Goal: Task Accomplishment & Management: Manage account settings

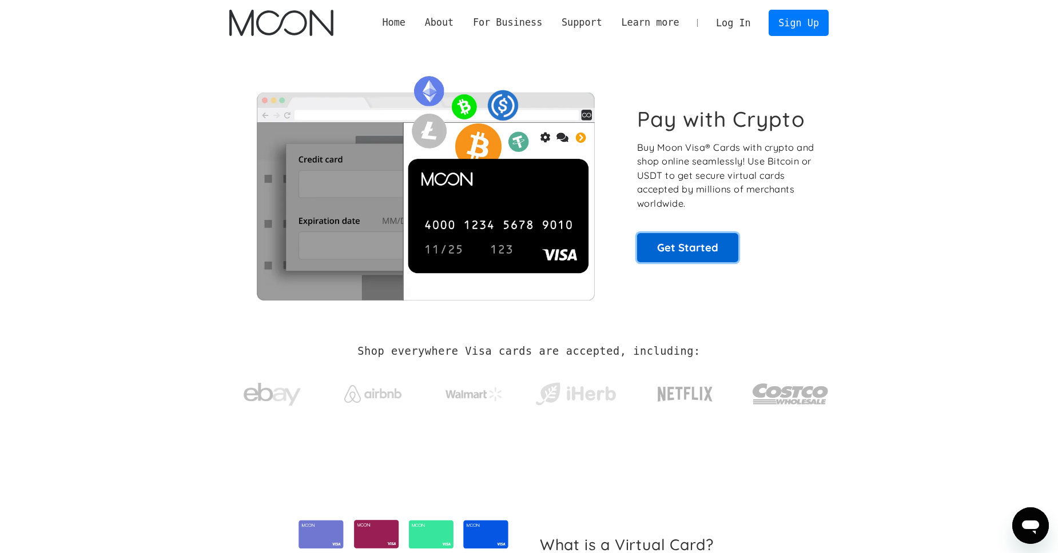
click at [680, 258] on link "Get Started" at bounding box center [687, 247] width 101 height 29
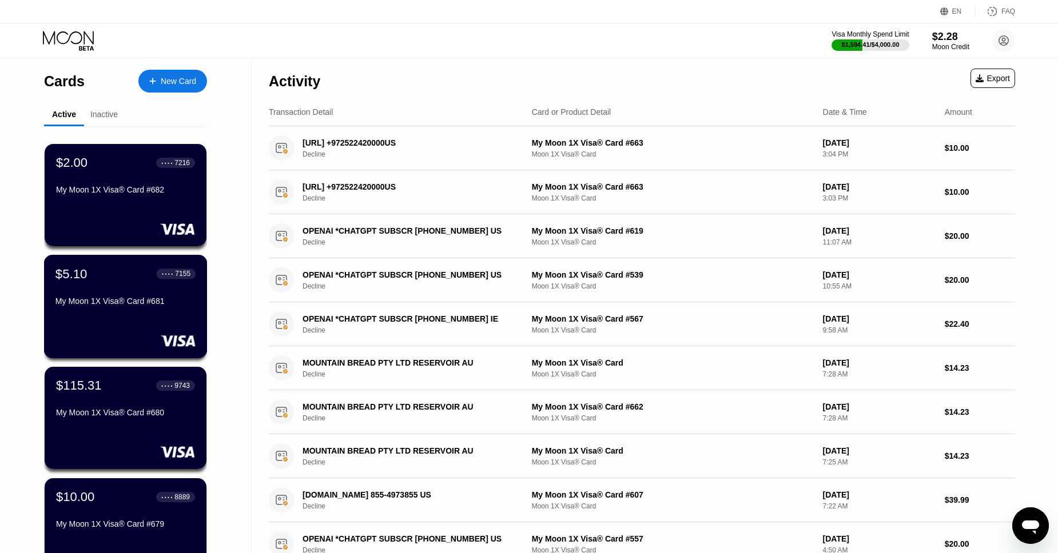
click at [99, 282] on div "$5.10 ● ● ● ● 7155 My Moon 1X Visa® Card #681" at bounding box center [125, 288] width 140 height 44
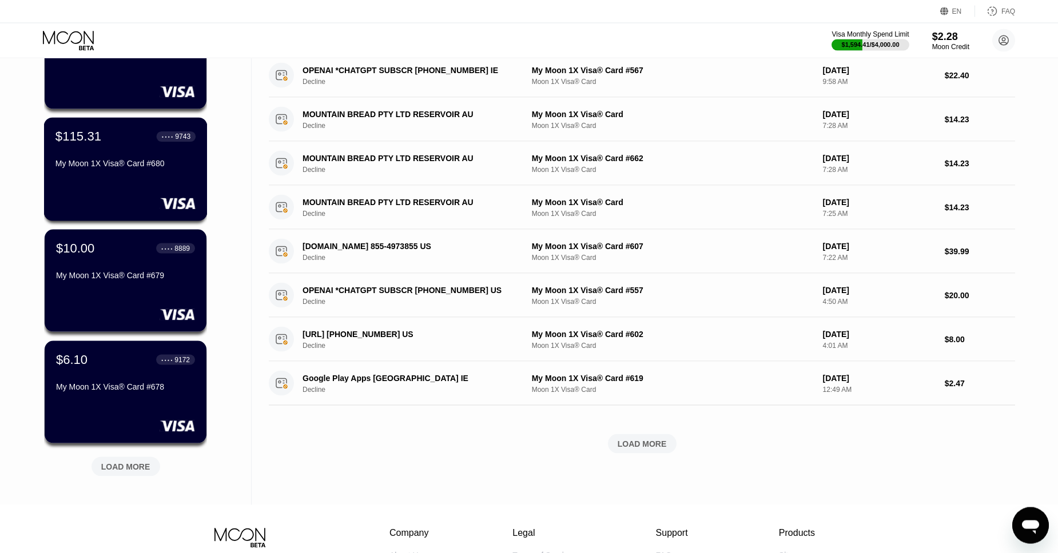
scroll to position [260, 0]
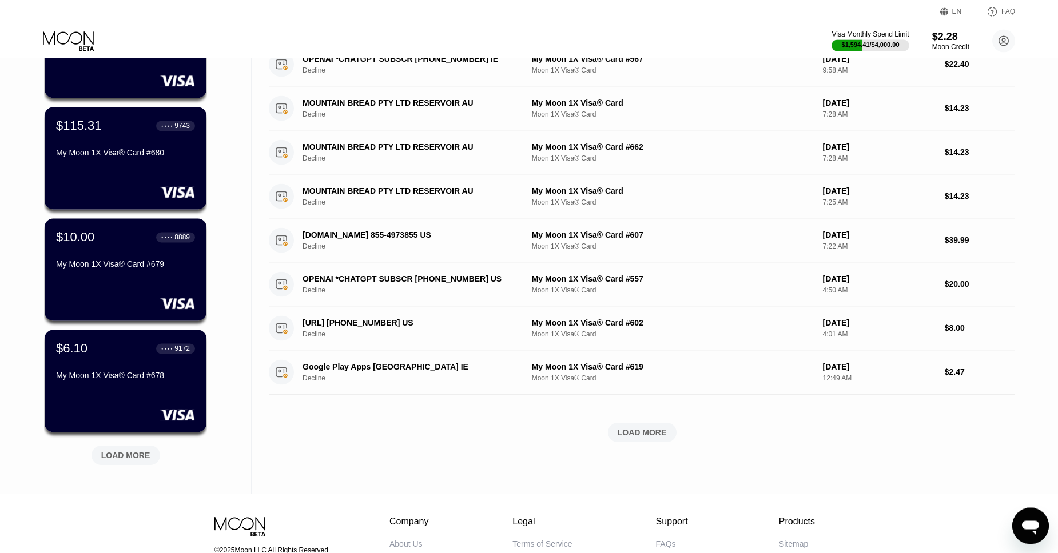
click at [114, 455] on div "LOAD MORE" at bounding box center [125, 456] width 49 height 10
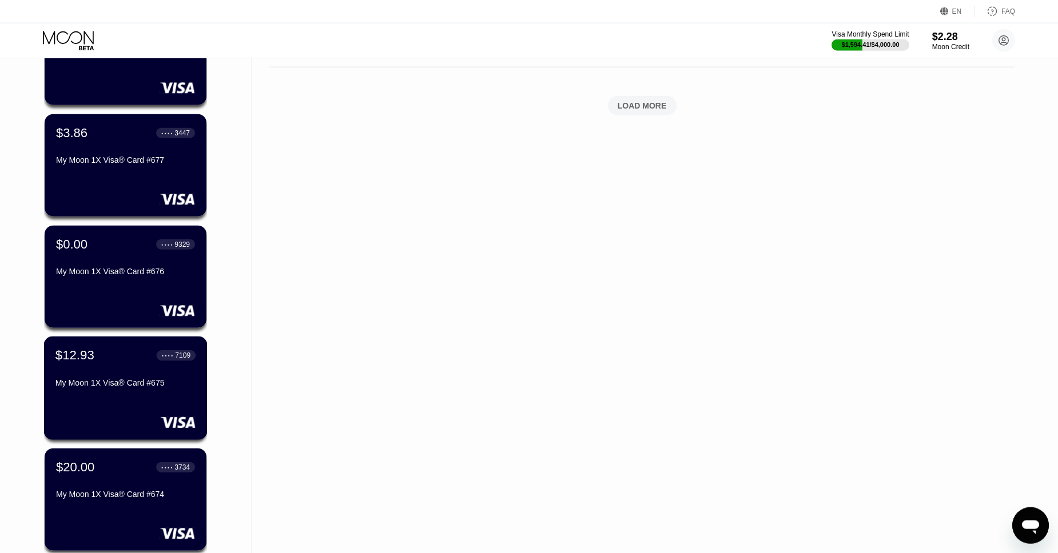
scroll to position [590, 0]
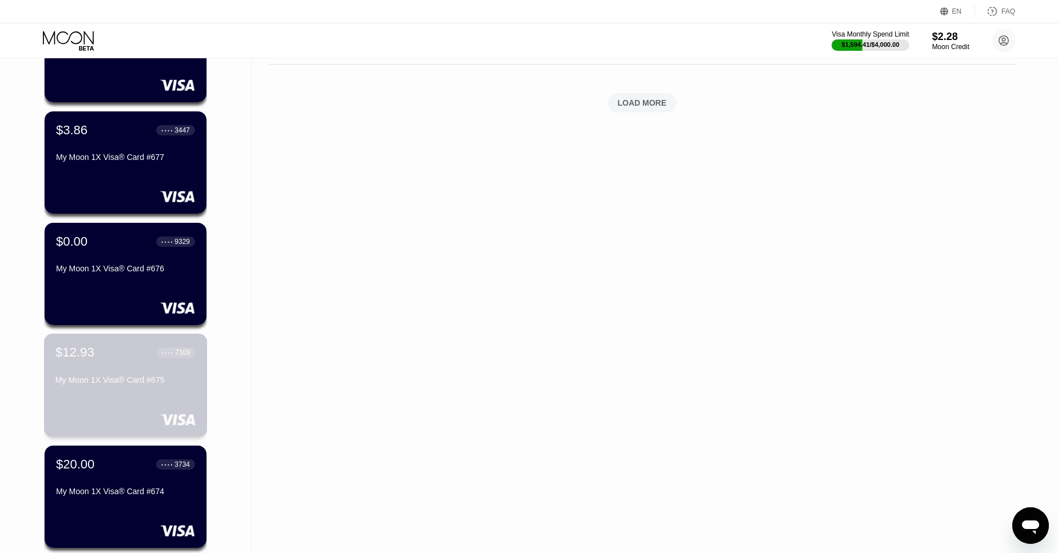
click at [103, 371] on div "$12.93 ● ● ● ● 7109 My Moon 1X Visa® Card #675" at bounding box center [125, 367] width 140 height 44
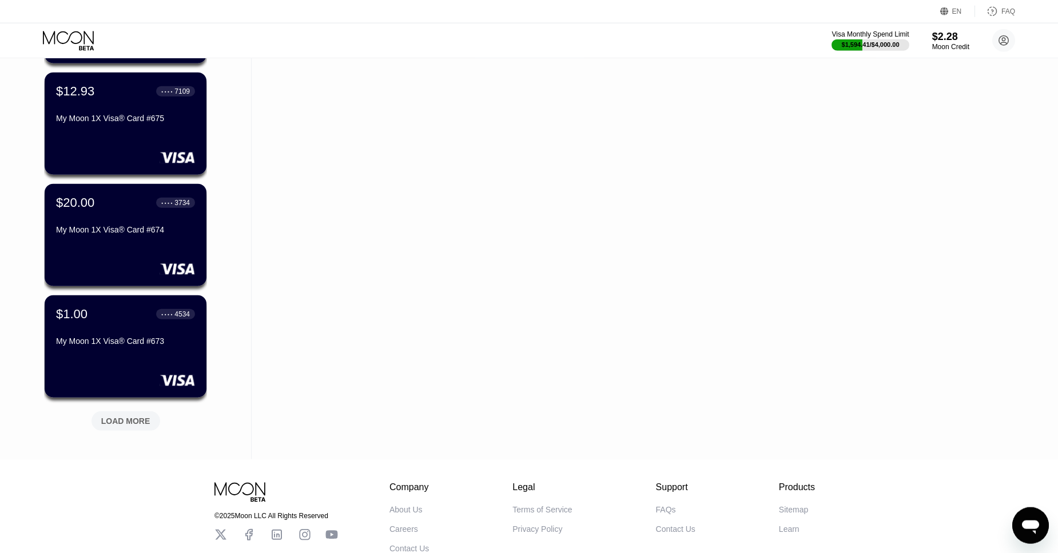
scroll to position [863, 0]
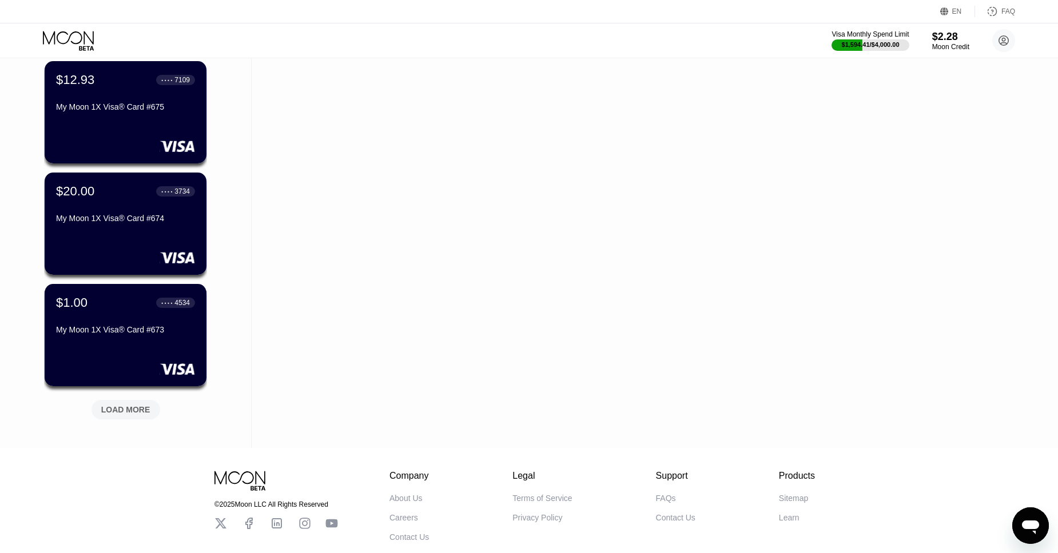
click at [106, 411] on div "LOAD MORE" at bounding box center [125, 410] width 49 height 10
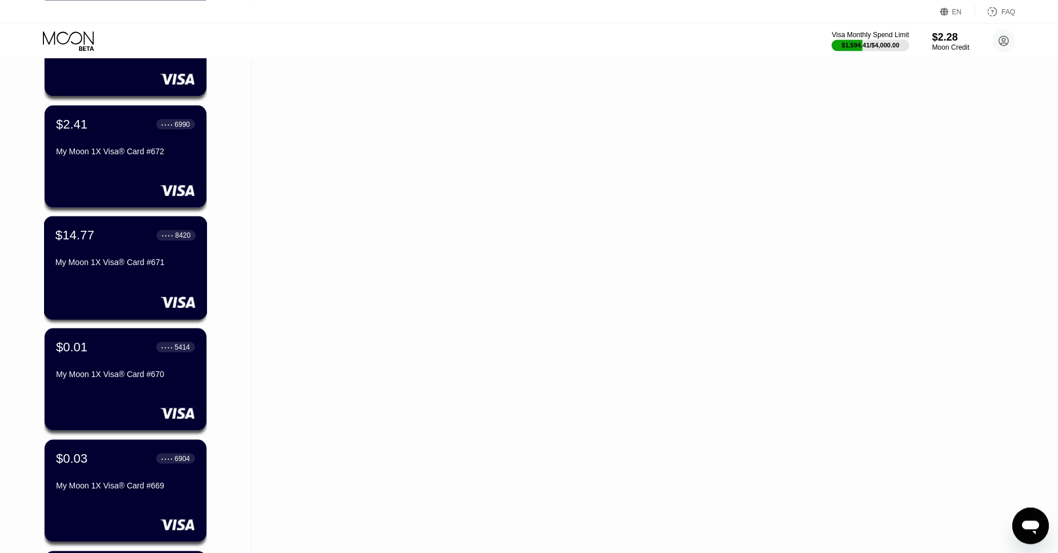
scroll to position [1156, 0]
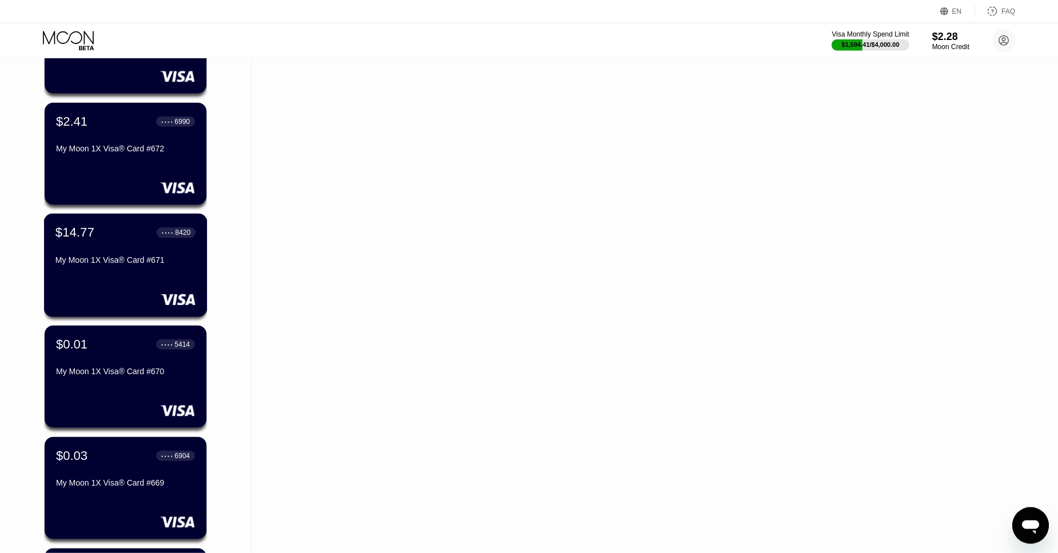
click at [96, 237] on div "$14.77 ● ● ● ● 8420" at bounding box center [125, 232] width 140 height 15
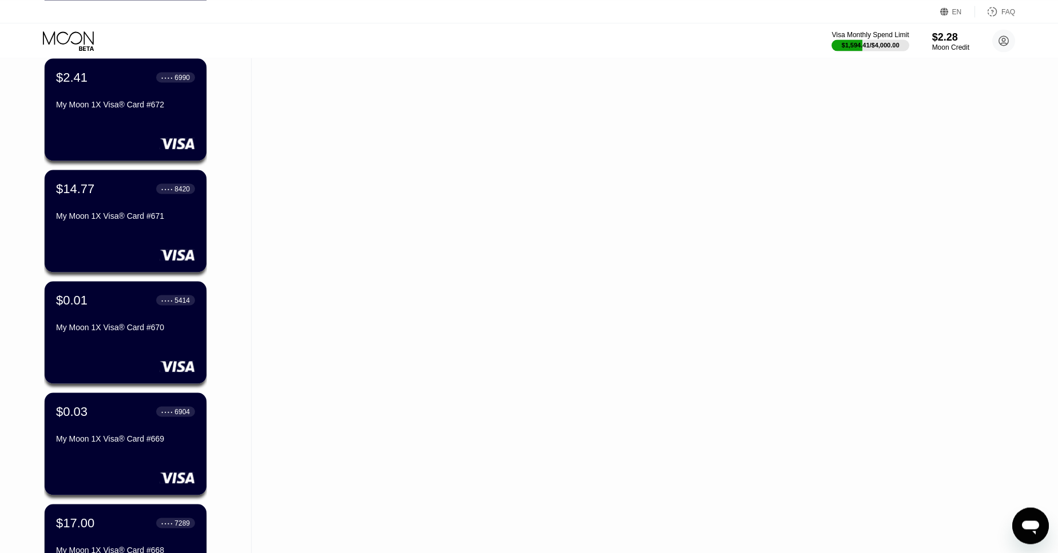
scroll to position [1486, 0]
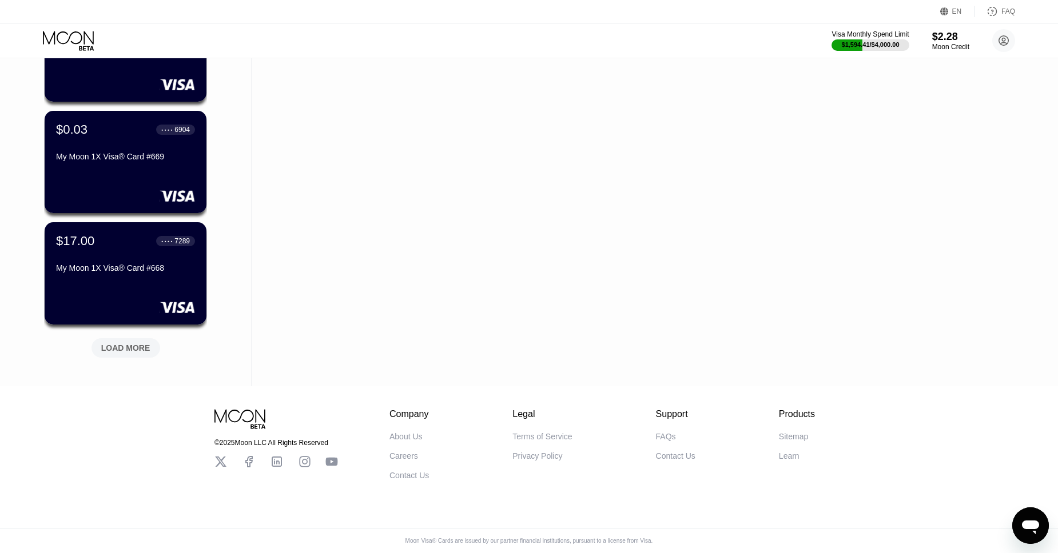
click at [124, 343] on div "LOAD MORE" at bounding box center [125, 348] width 49 height 10
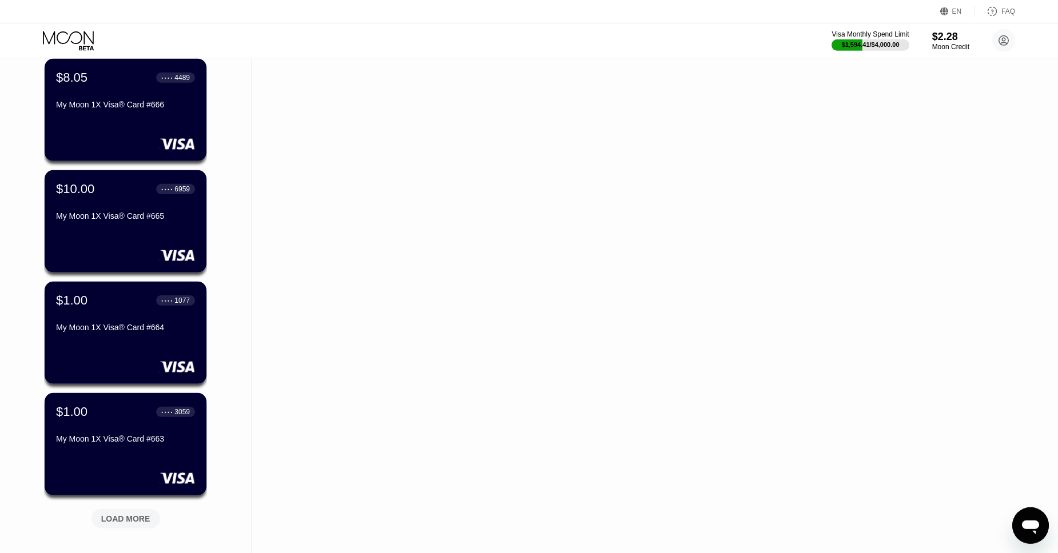
scroll to position [1872, 0]
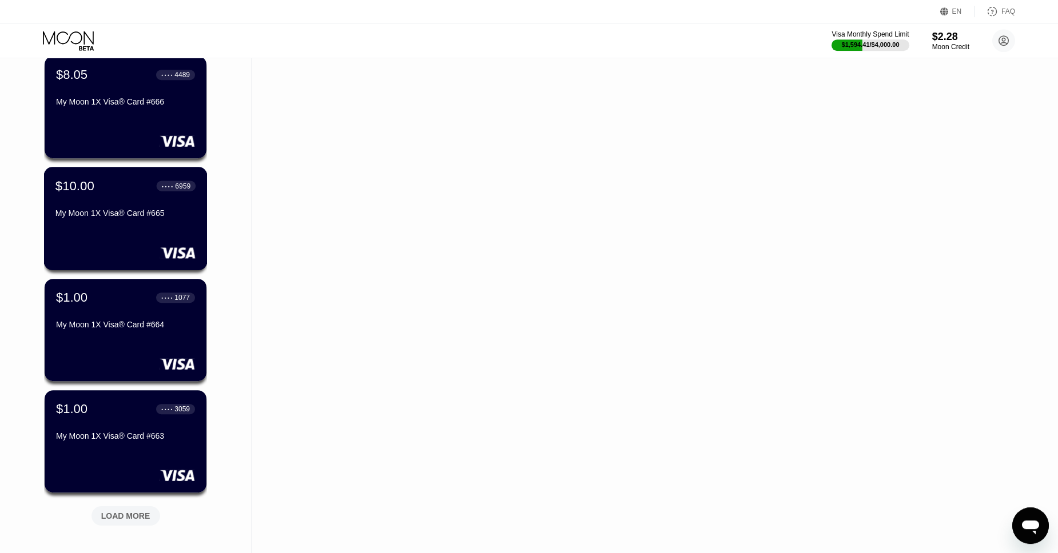
click at [106, 193] on div "$10.00 ● ● ● ● 6959" at bounding box center [125, 185] width 140 height 15
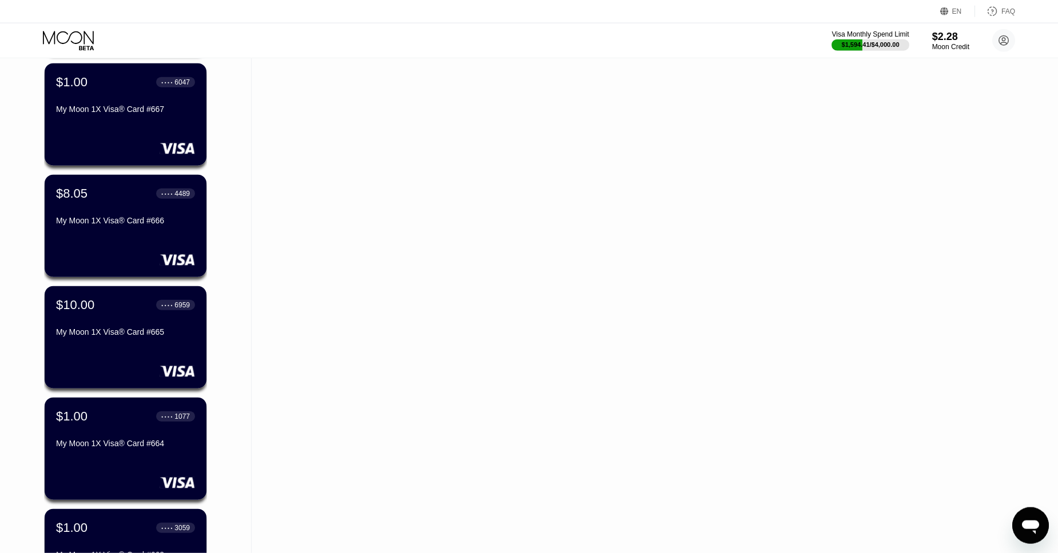
scroll to position [2044, 0]
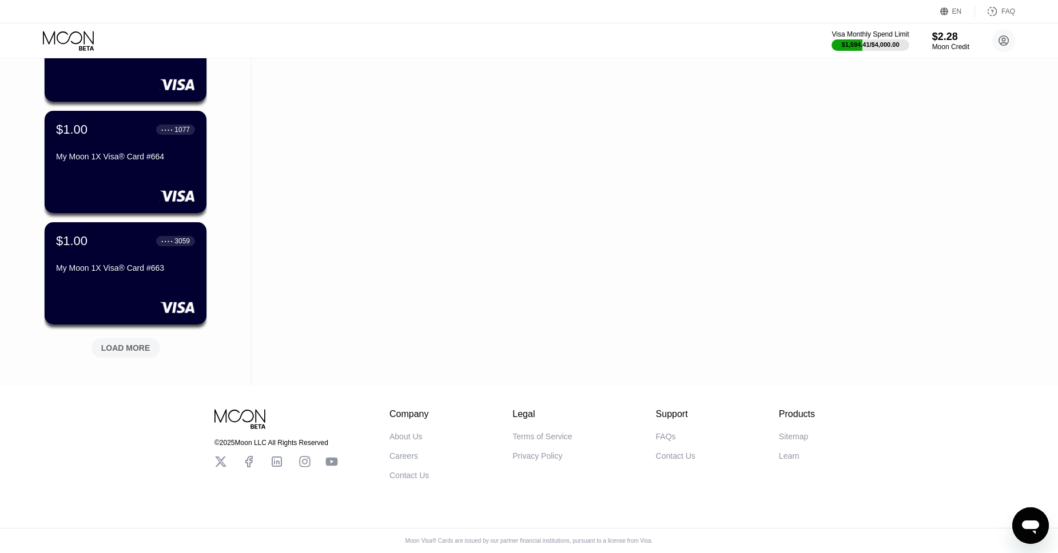
click at [122, 338] on div "LOAD MORE" at bounding box center [125, 347] width 69 height 19
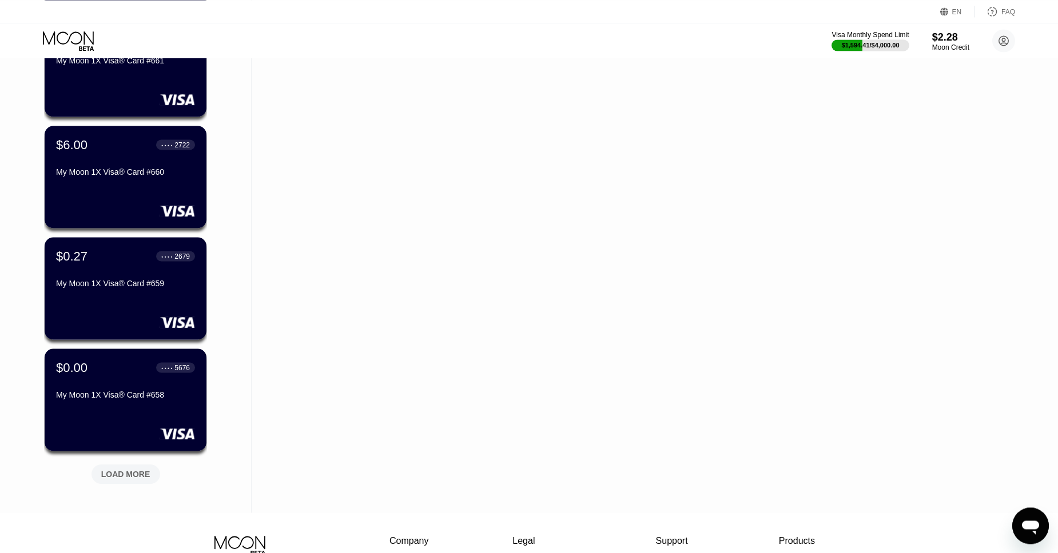
scroll to position [2502, 0]
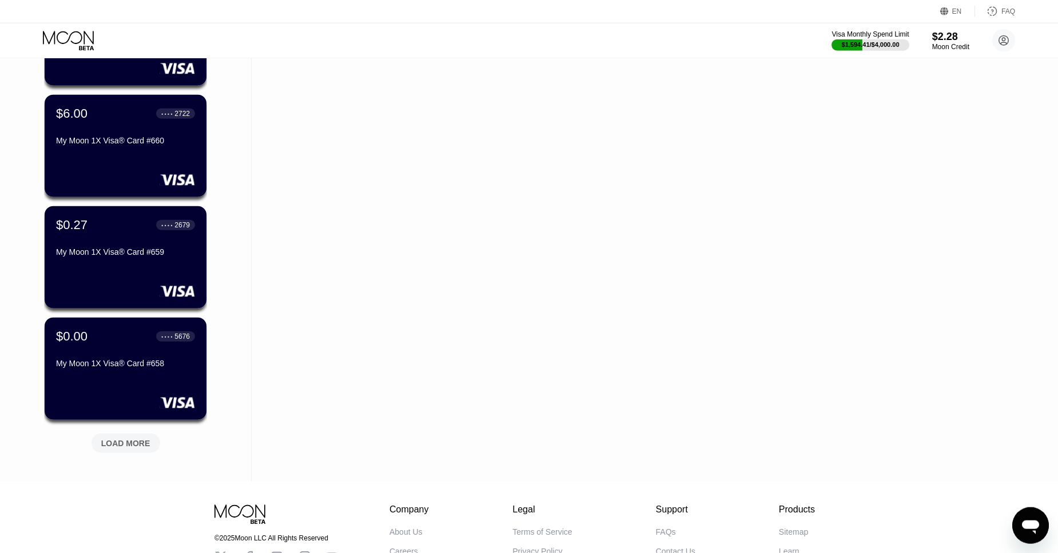
click at [123, 436] on div "LOAD MORE" at bounding box center [125, 443] width 69 height 19
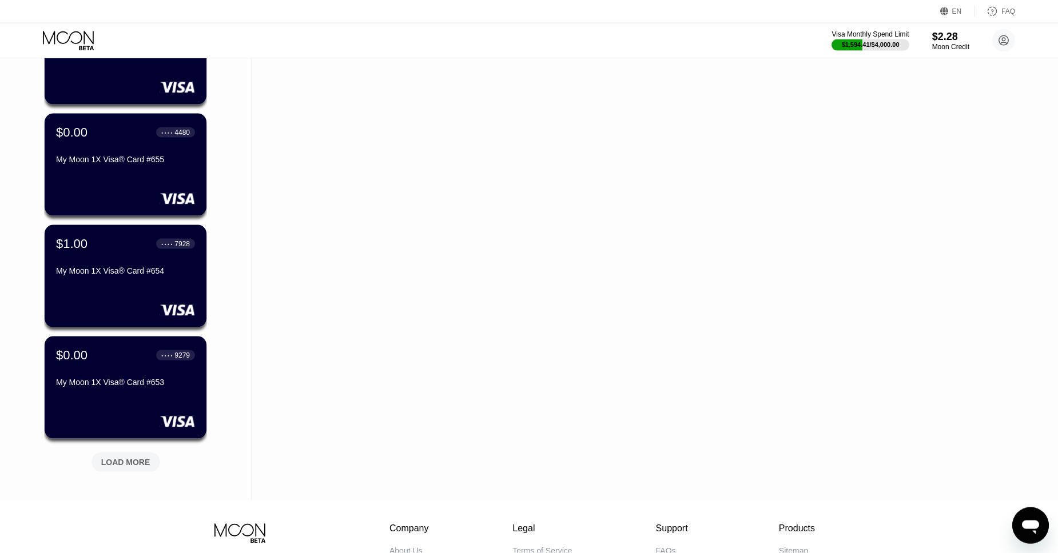
scroll to position [3052, 0]
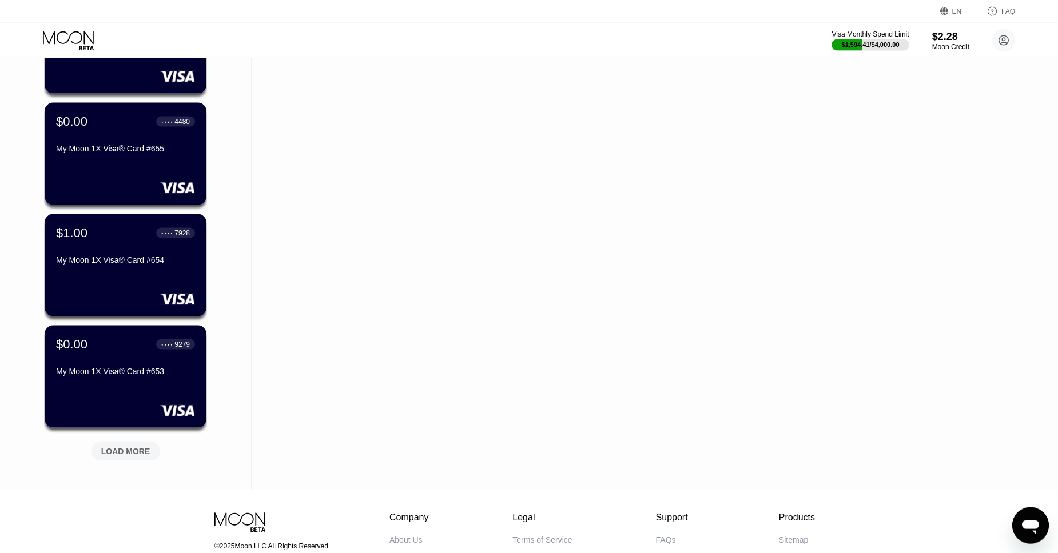
click at [114, 451] on div "LOAD MORE" at bounding box center [125, 452] width 49 height 10
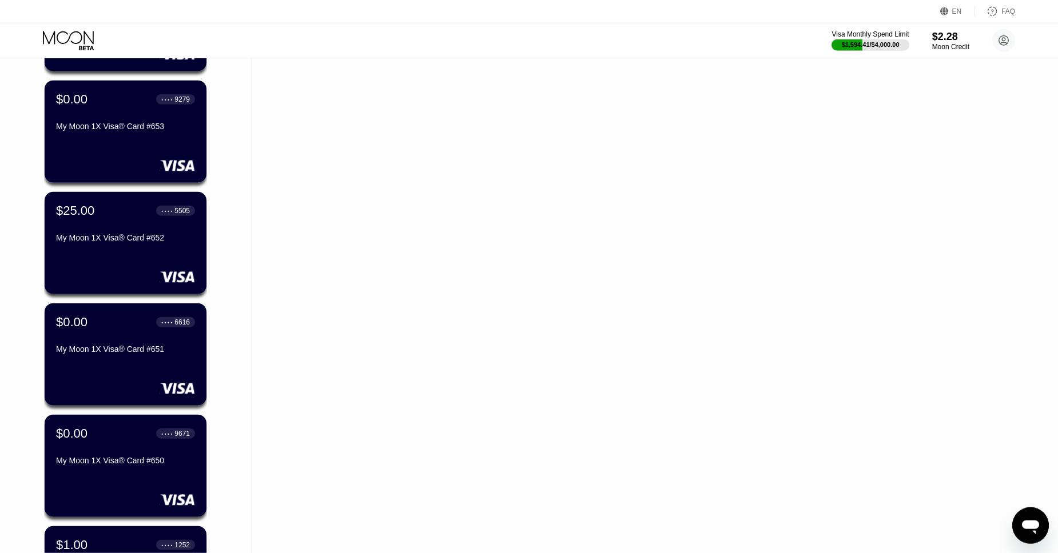
scroll to position [3298, 0]
click at [109, 220] on div "$25.00 ● ● ● ● 5505 My Moon 1X Visa® Card #652" at bounding box center [125, 224] width 140 height 44
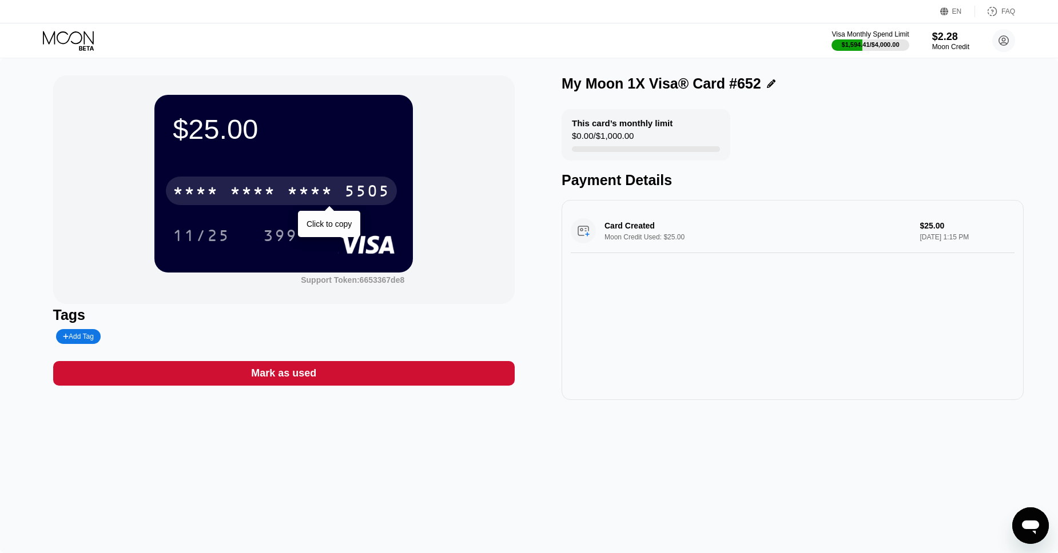
click at [258, 179] on div "* * * * * * * * * * * * 5505" at bounding box center [281, 191] width 231 height 29
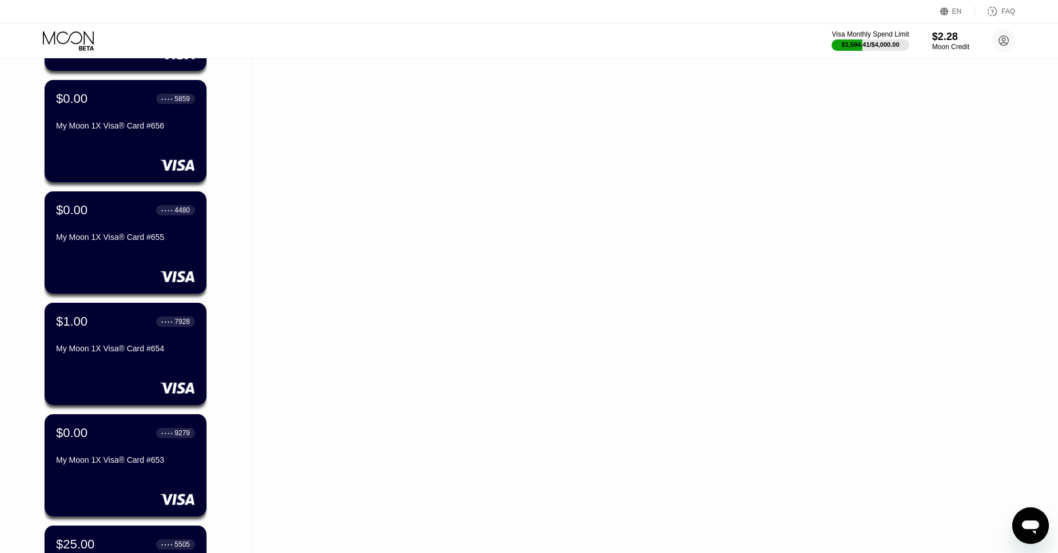
scroll to position [3716, 0]
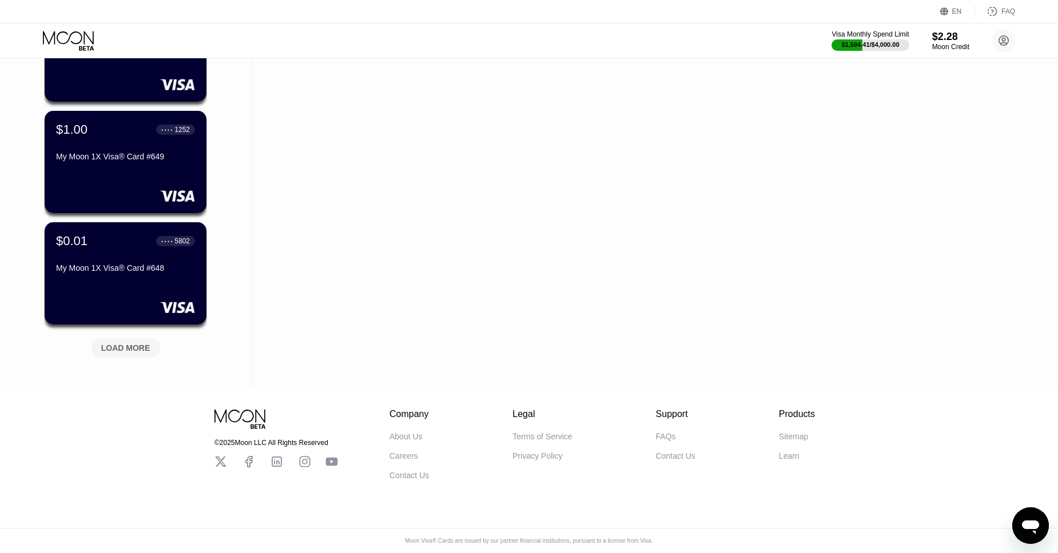
click at [106, 343] on div "LOAD MORE" at bounding box center [125, 348] width 49 height 10
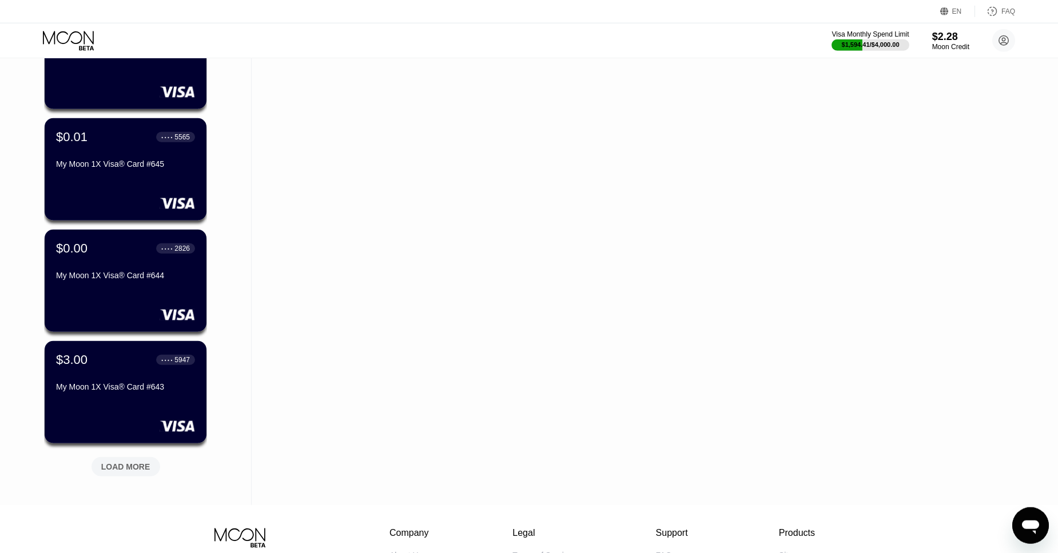
scroll to position [4169, 0]
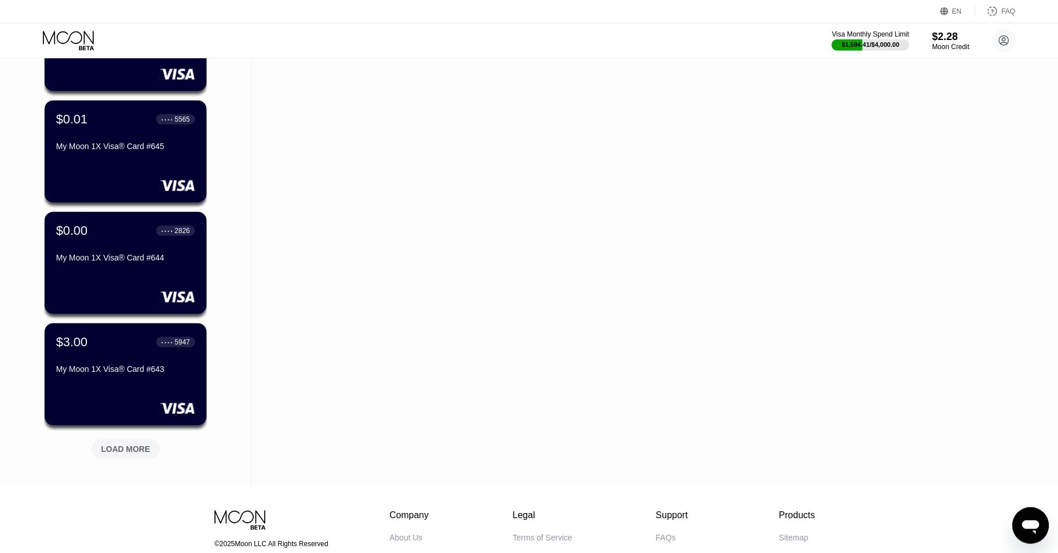
click at [117, 458] on div "LOAD MORE" at bounding box center [125, 449] width 69 height 19
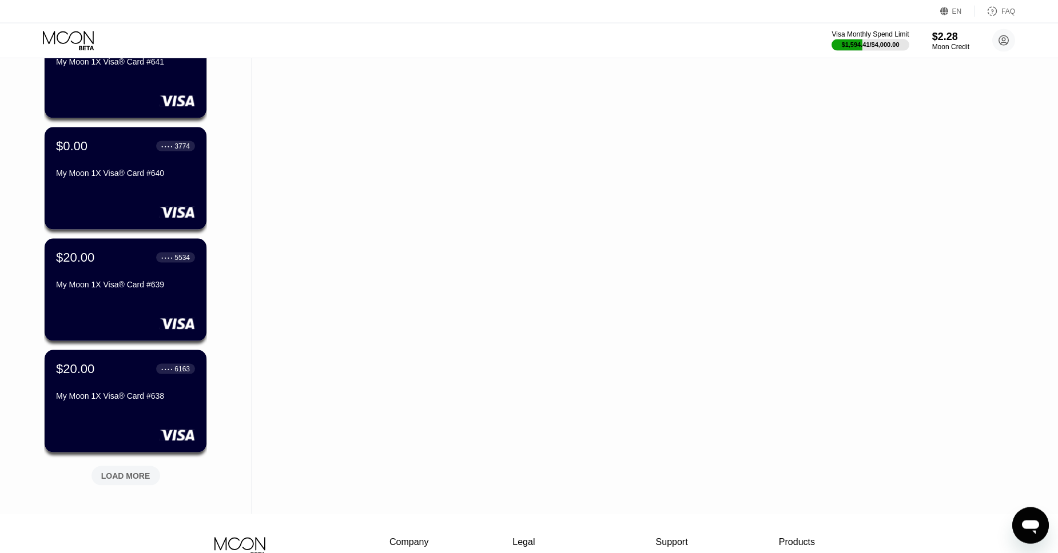
scroll to position [4701, 0]
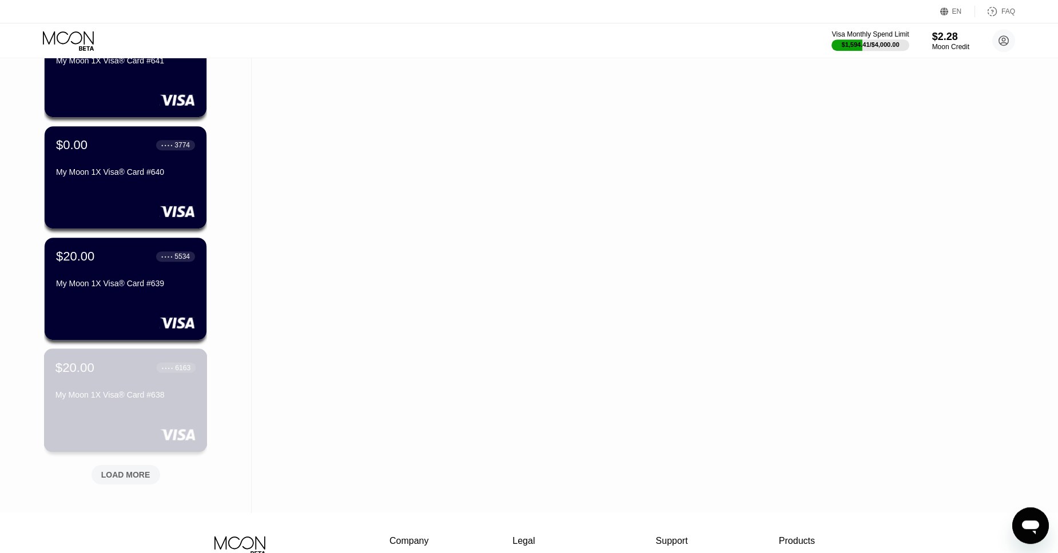
click at [116, 376] on div "$20.00 ● ● ● ● 6163 My Moon 1X Visa® Card #638" at bounding box center [125, 382] width 140 height 44
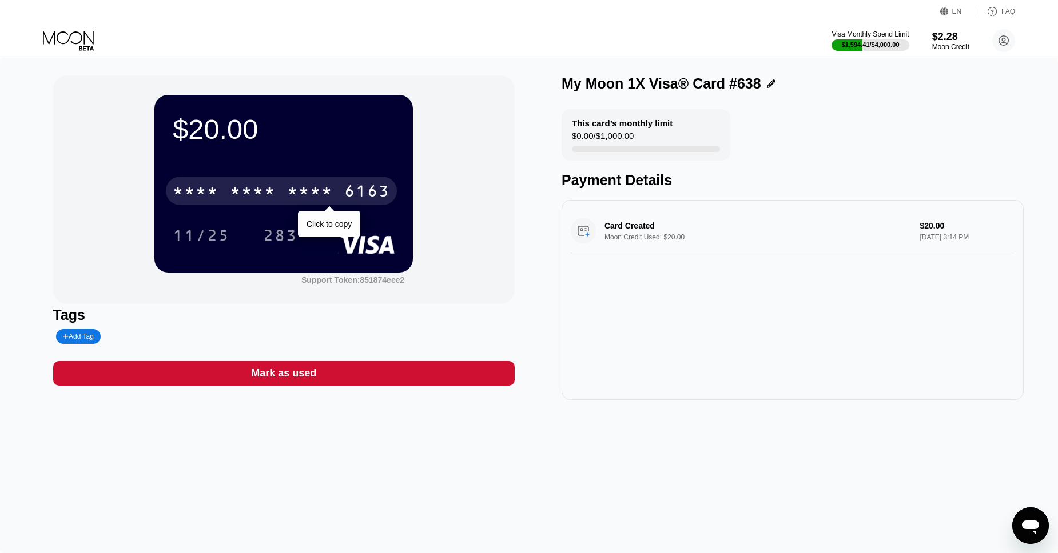
click at [324, 188] on div "* * * *" at bounding box center [310, 193] width 46 height 18
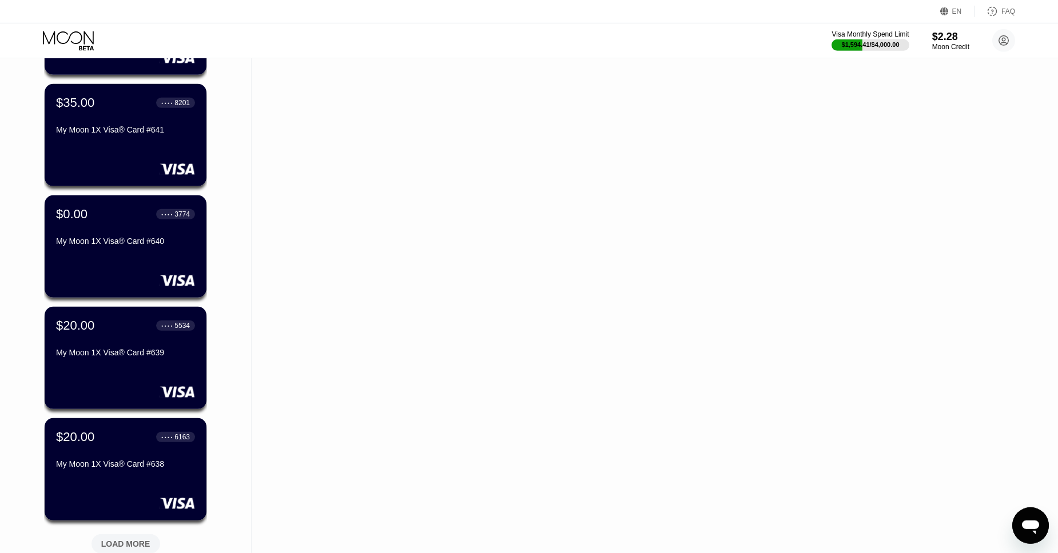
scroll to position [4615, 0]
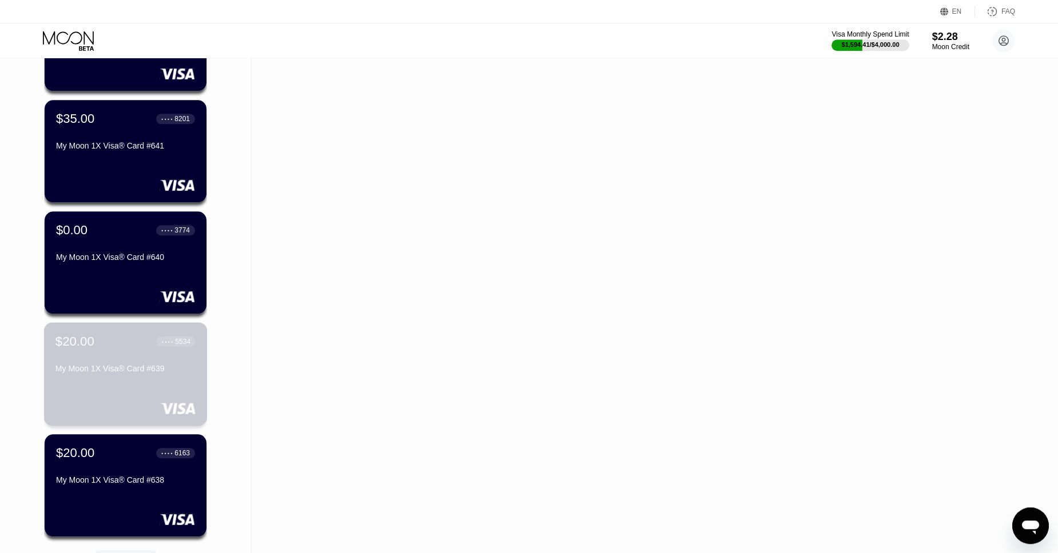
click at [102, 353] on div "$20.00 ● ● ● ● 5534 My Moon 1X Visa® Card #639" at bounding box center [125, 356] width 140 height 44
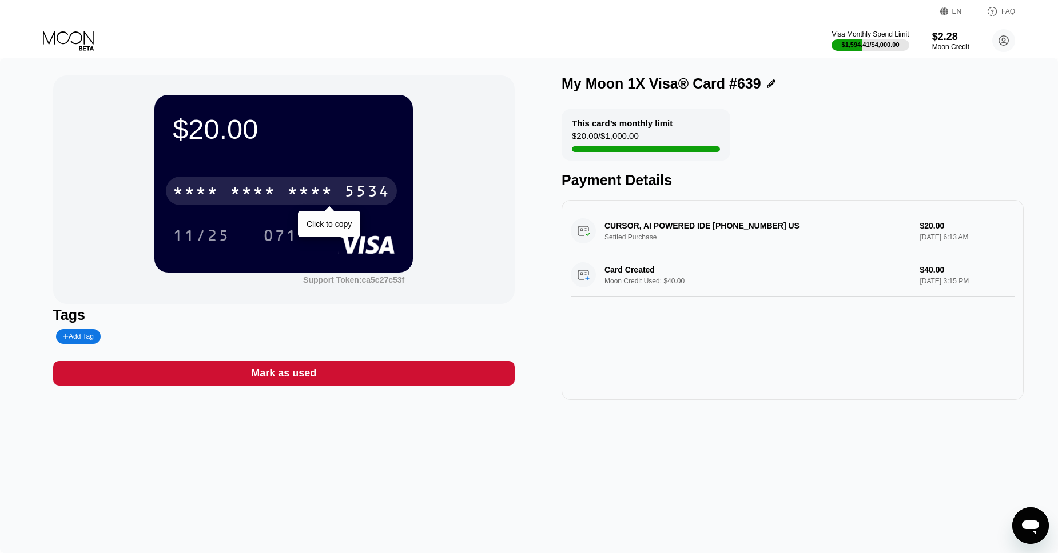
click at [329, 191] on div "* * * *" at bounding box center [310, 193] width 46 height 18
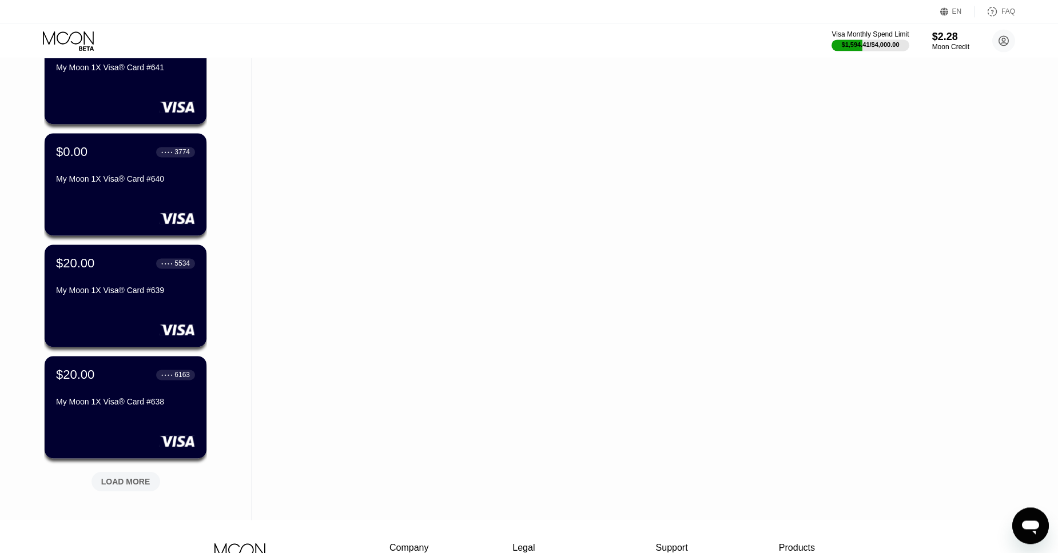
scroll to position [4831, 0]
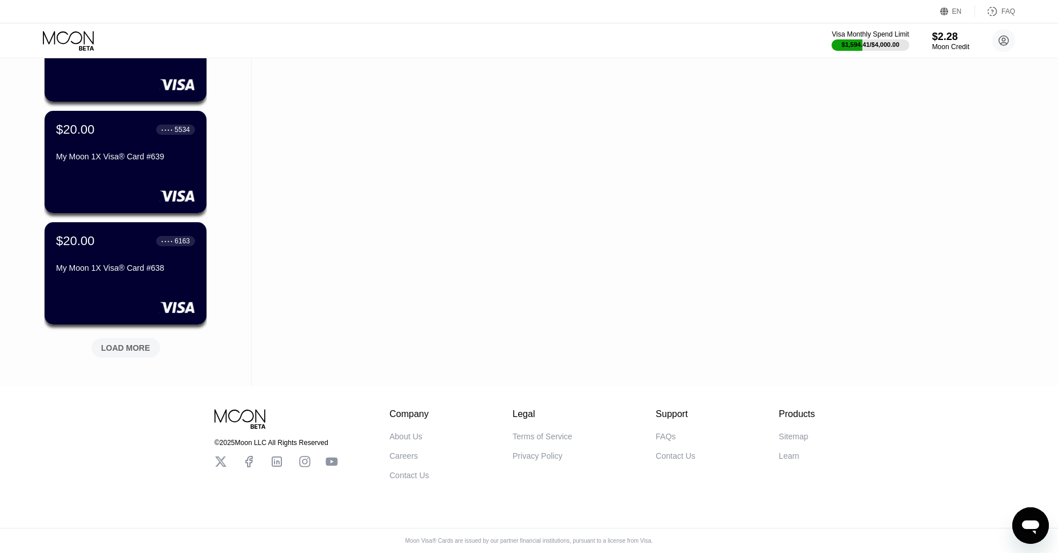
click at [117, 343] on div "LOAD MORE" at bounding box center [125, 348] width 49 height 10
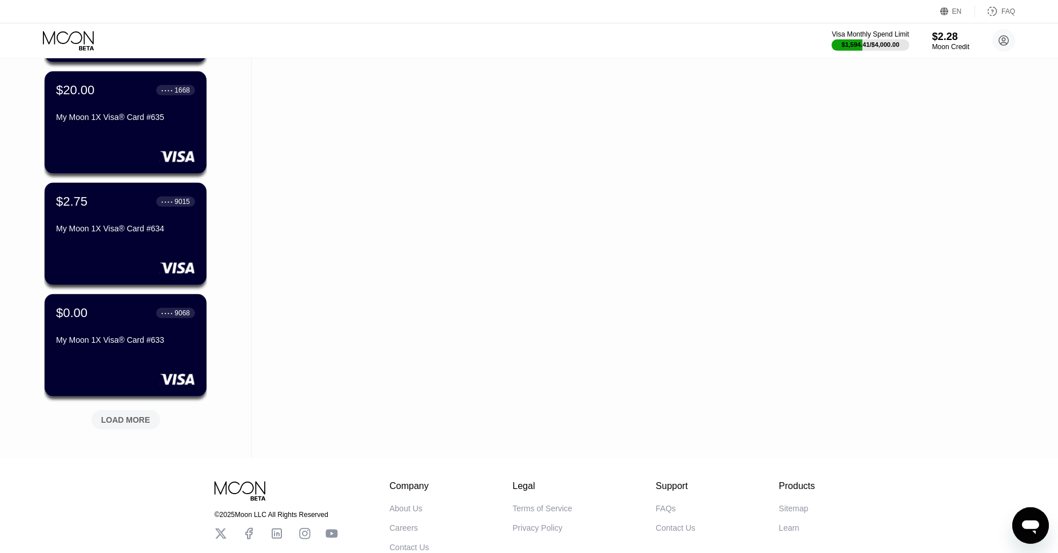
scroll to position [5314, 0]
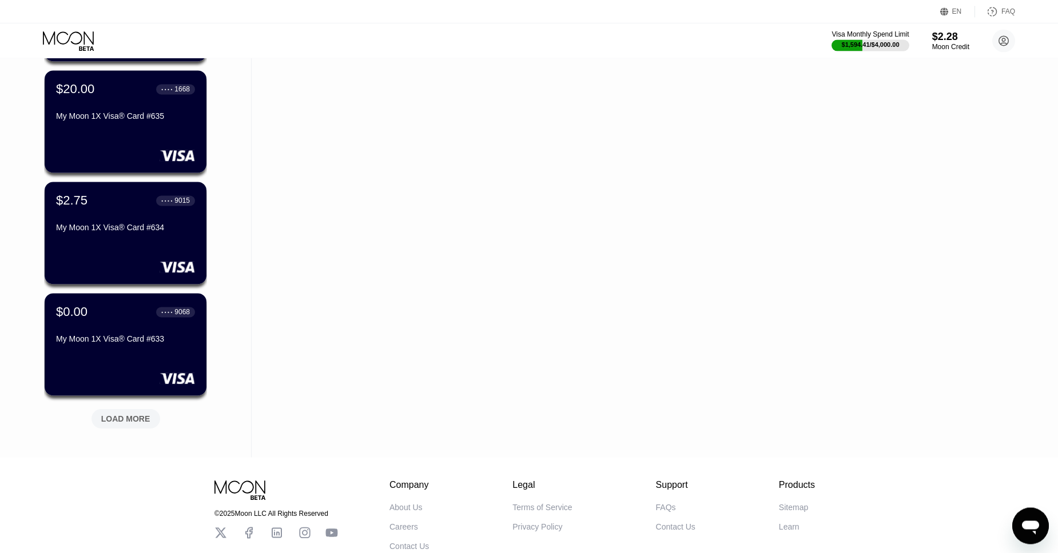
click at [125, 424] on div "LOAD MORE" at bounding box center [125, 419] width 49 height 10
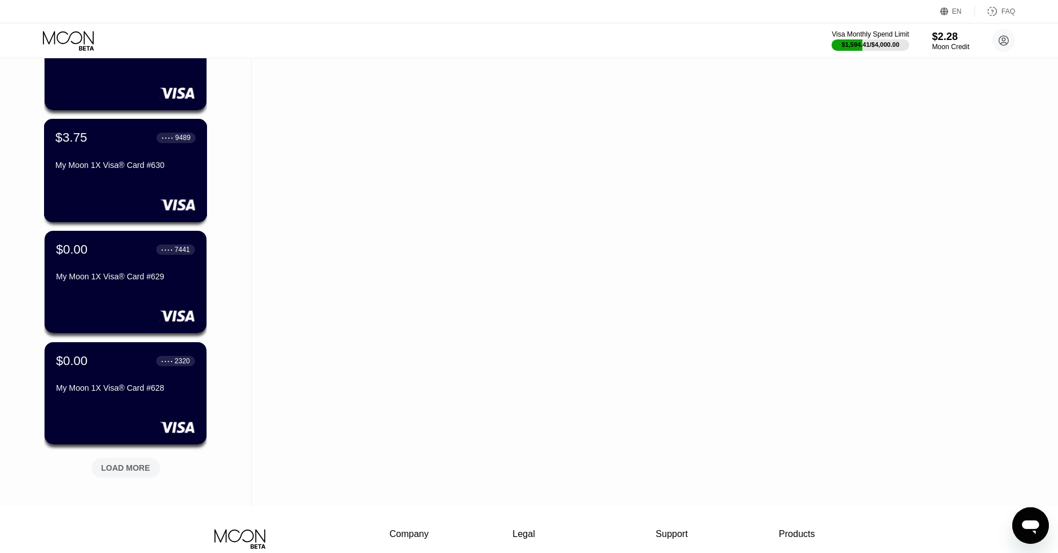
scroll to position [5856, 0]
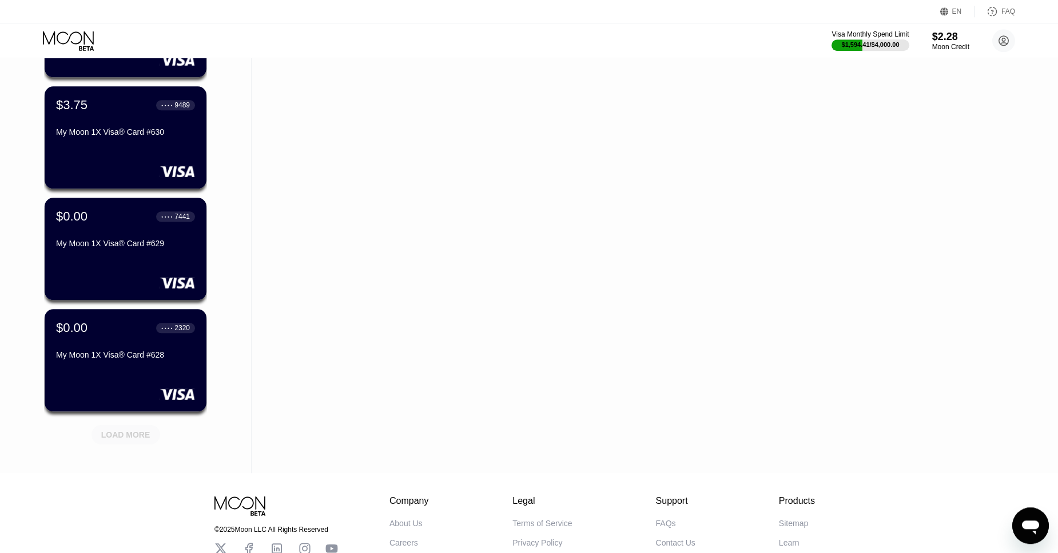
click at [118, 431] on div "LOAD MORE" at bounding box center [125, 435] width 49 height 10
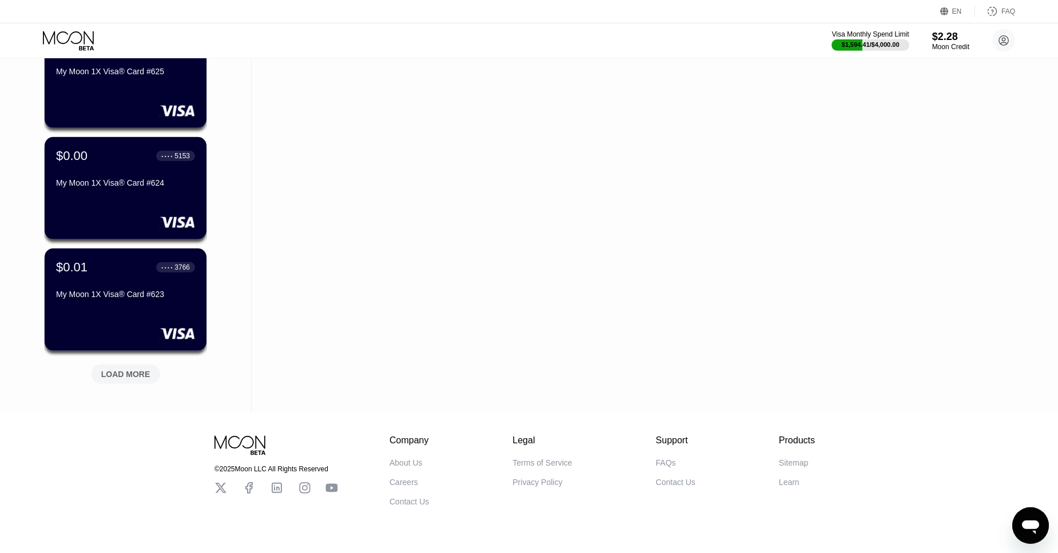
scroll to position [6477, 0]
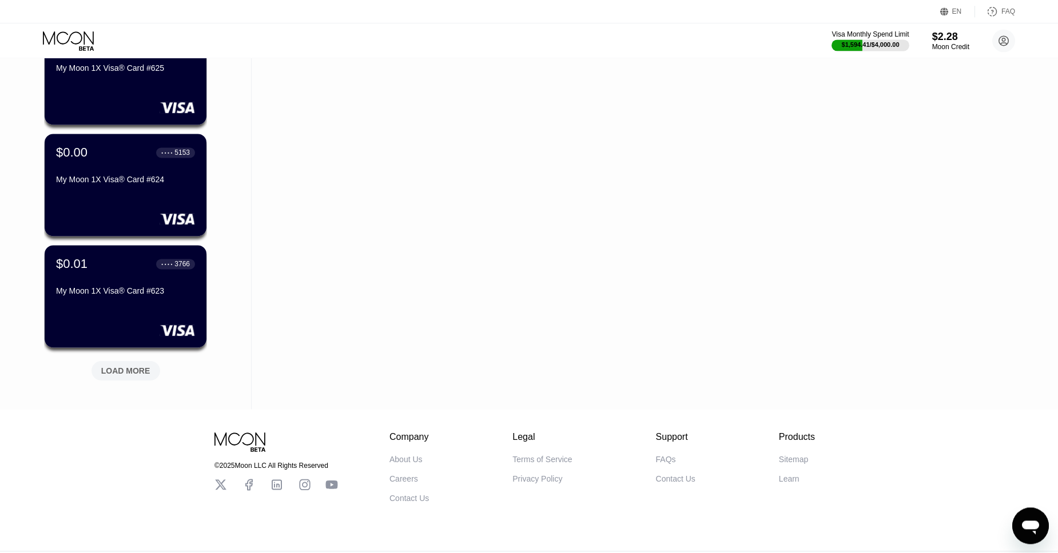
click at [110, 367] on div "LOAD MORE" at bounding box center [125, 371] width 49 height 10
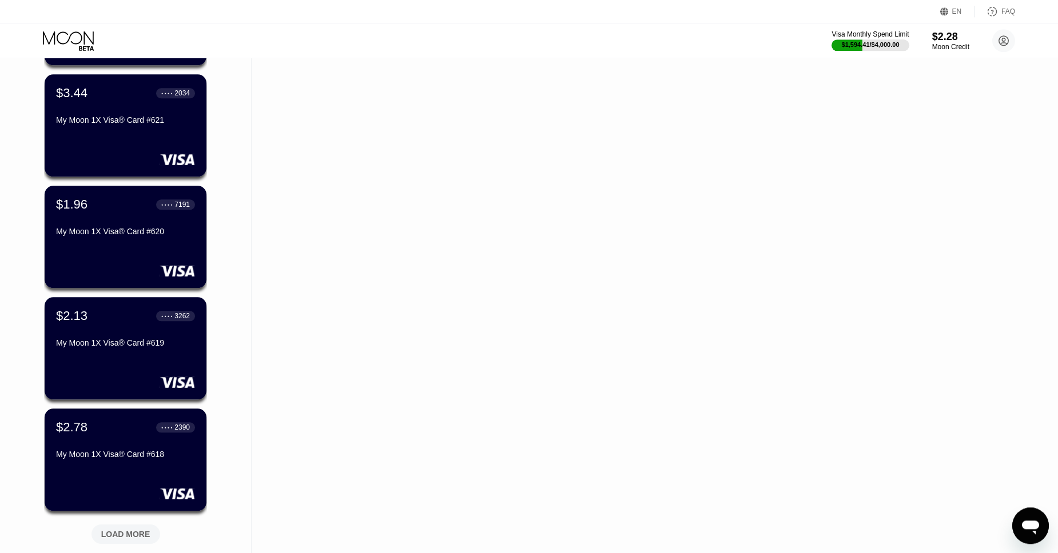
scroll to position [6885, 0]
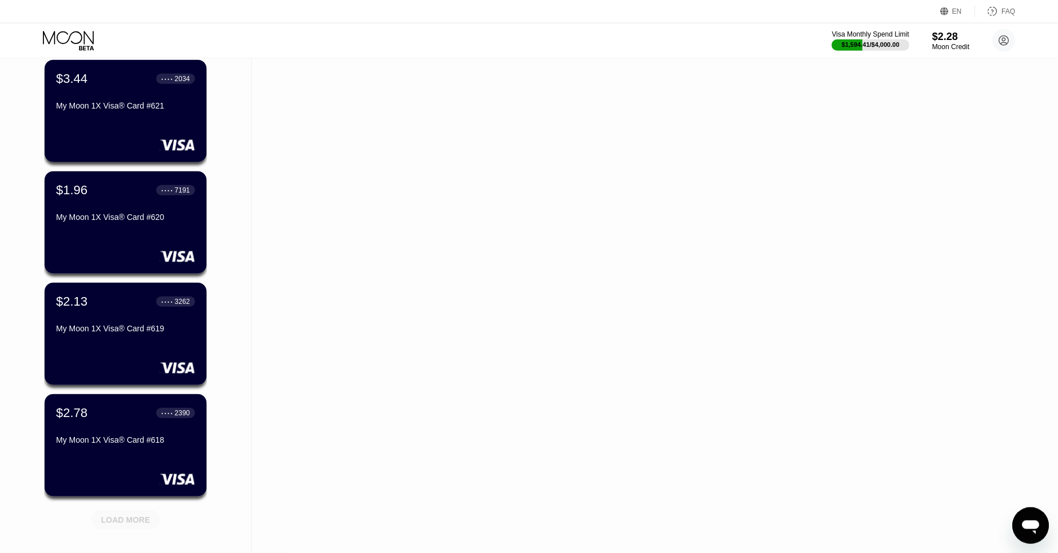
click at [113, 522] on div "LOAD MORE" at bounding box center [125, 520] width 49 height 10
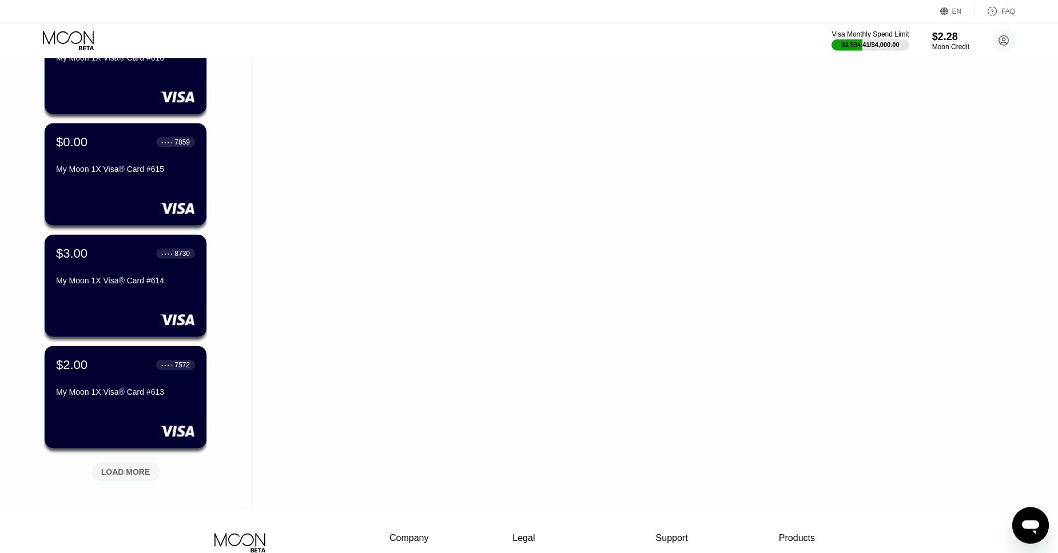
scroll to position [7493, 0]
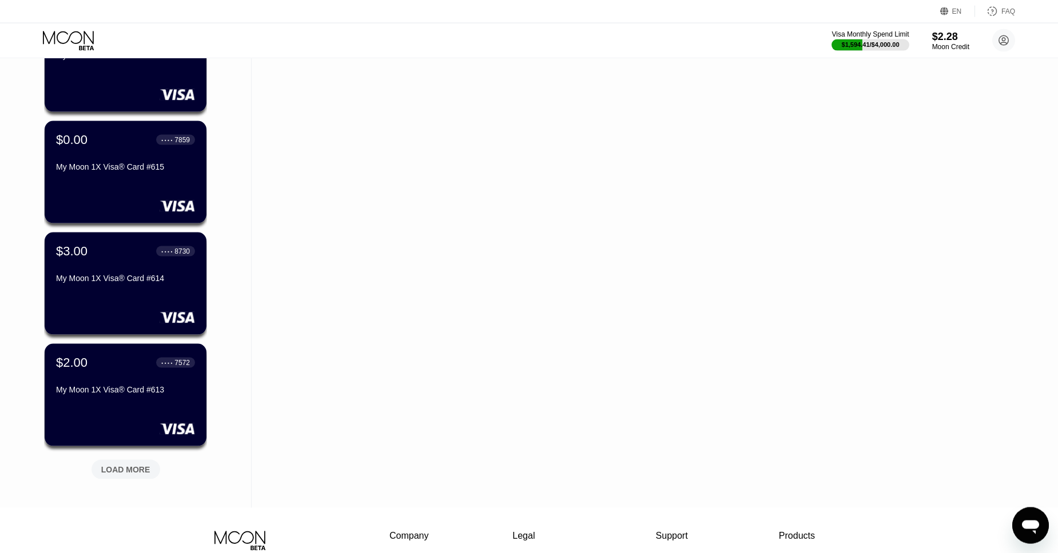
click at [120, 465] on div "LOAD MORE" at bounding box center [125, 469] width 69 height 19
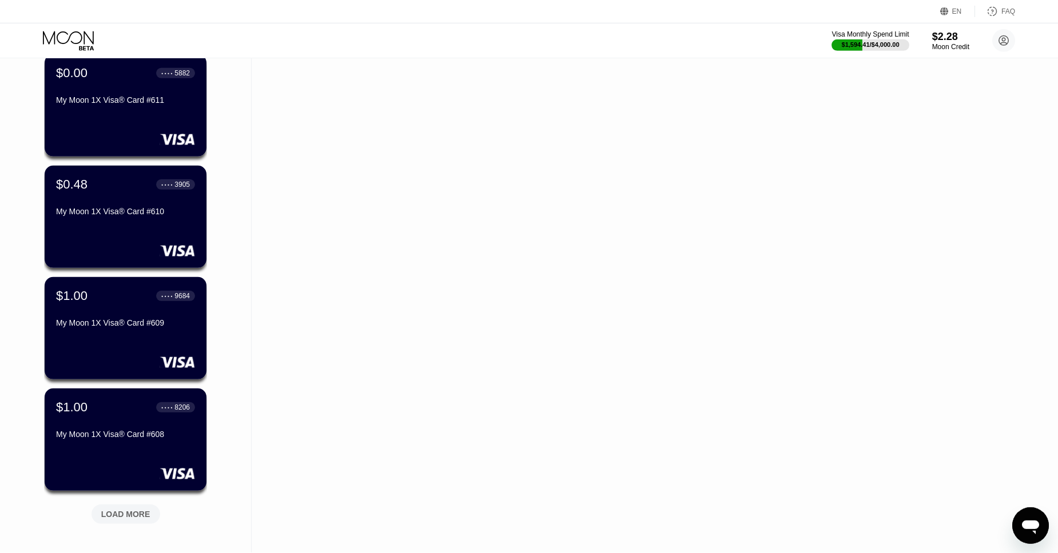
scroll to position [8018, 0]
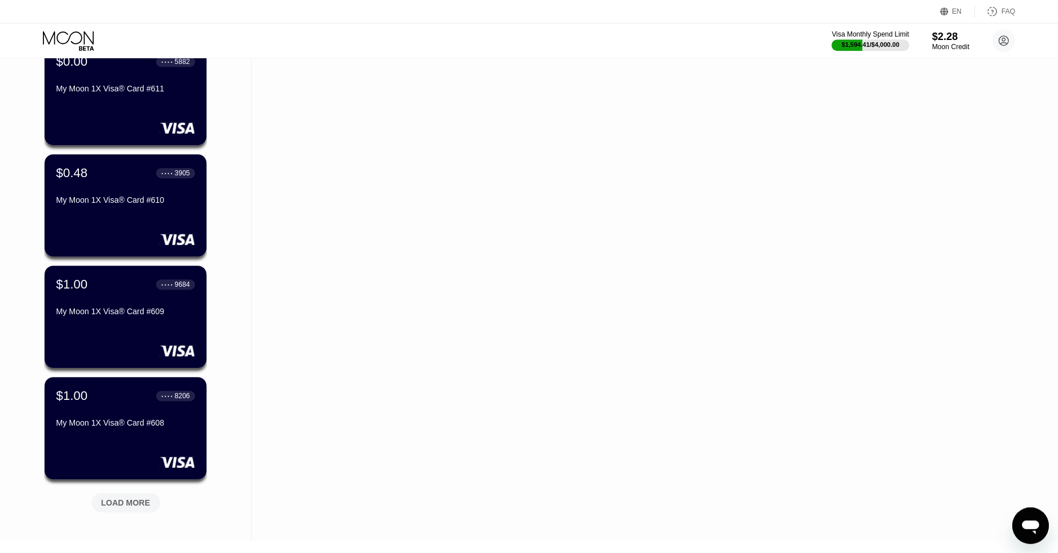
click at [125, 498] on div "LOAD MORE" at bounding box center [125, 502] width 69 height 19
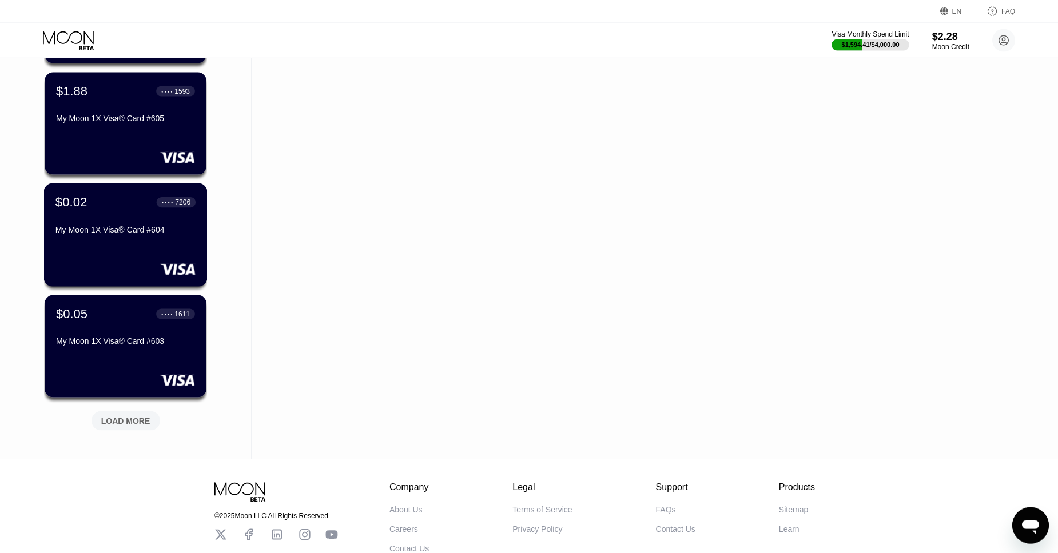
scroll to position [8658, 0]
click at [125, 420] on div "LOAD MORE" at bounding box center [125, 420] width 49 height 10
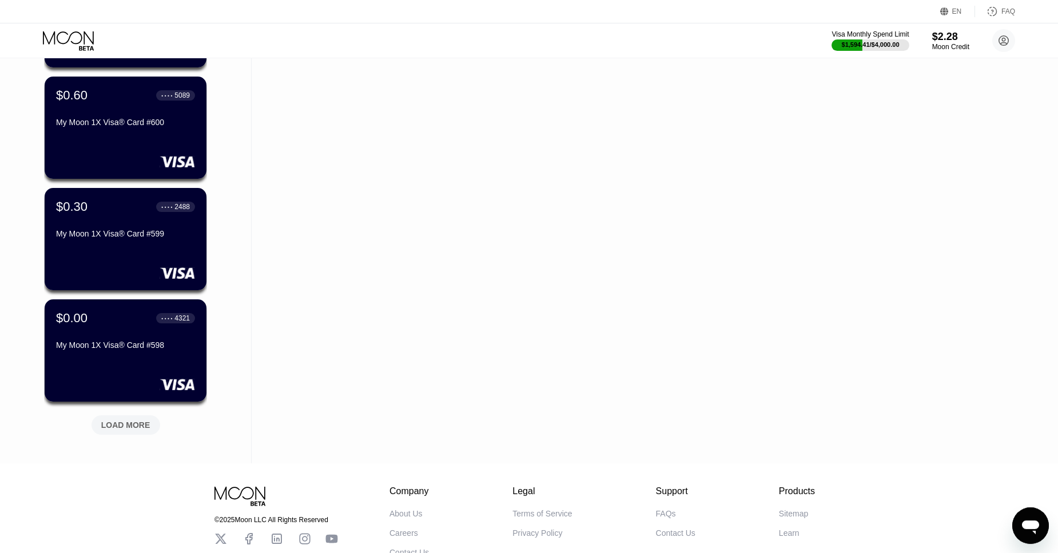
scroll to position [9214, 0]
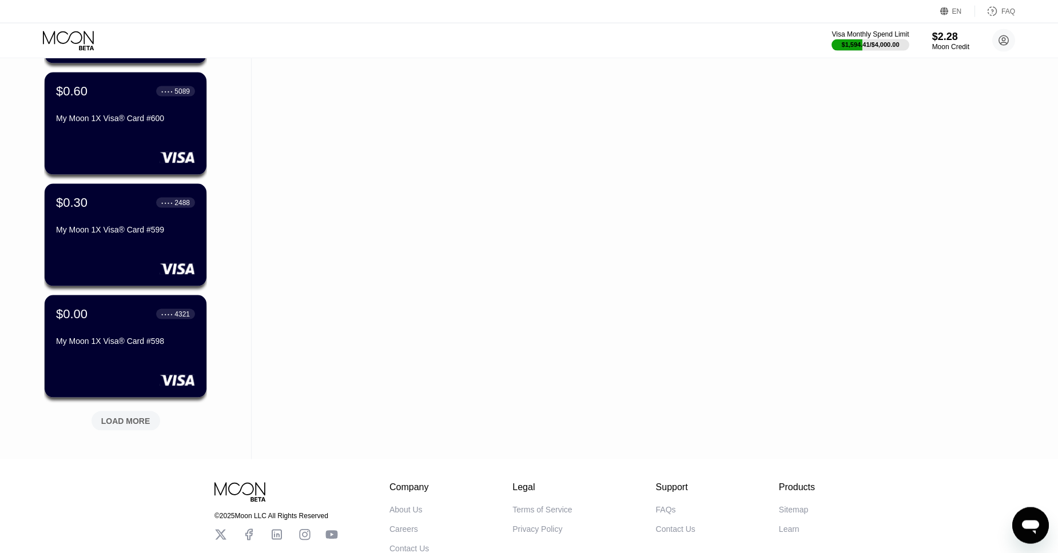
click at [125, 424] on div "LOAD MORE" at bounding box center [125, 421] width 49 height 10
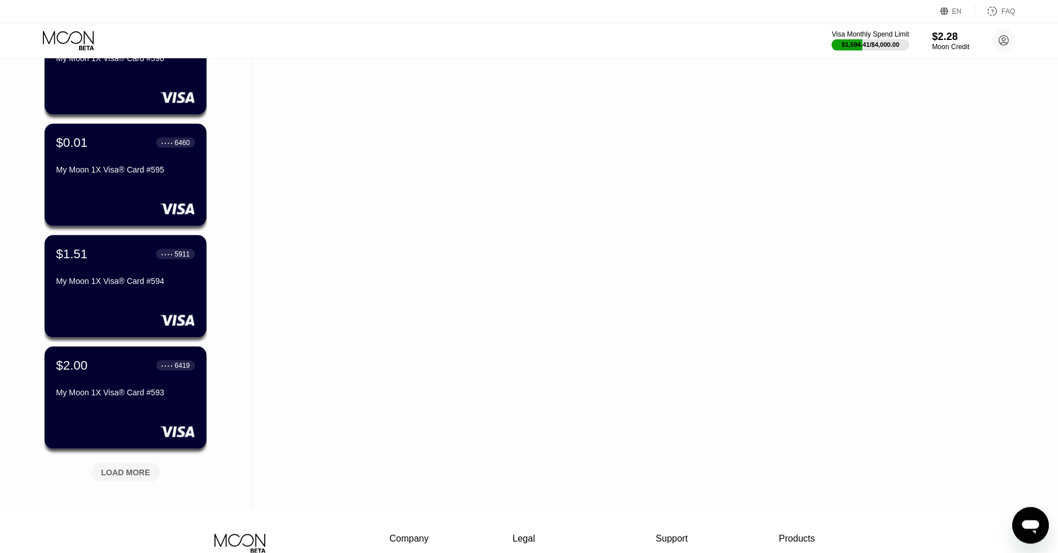
scroll to position [9727, 0]
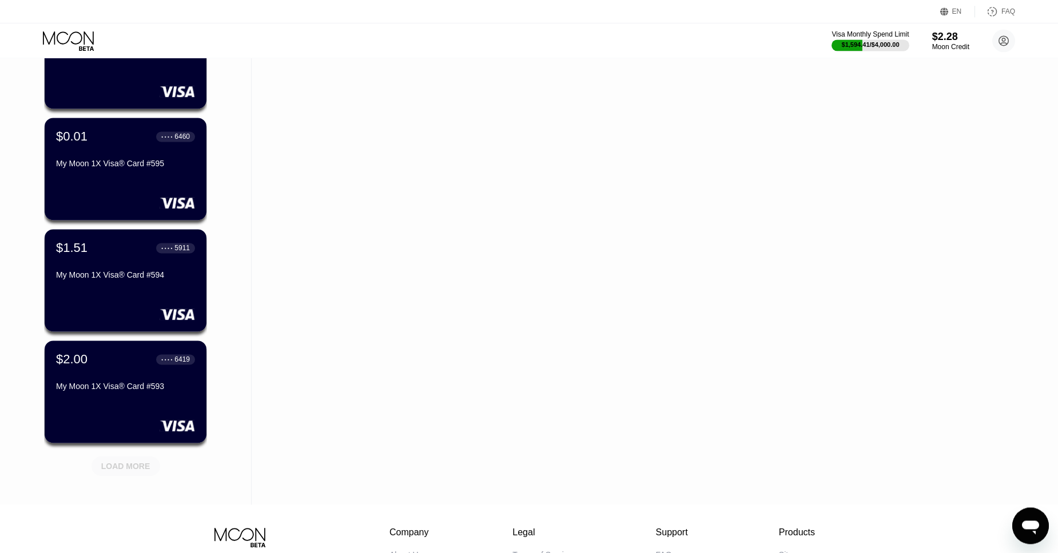
click at [116, 460] on div "LOAD MORE" at bounding box center [125, 466] width 69 height 19
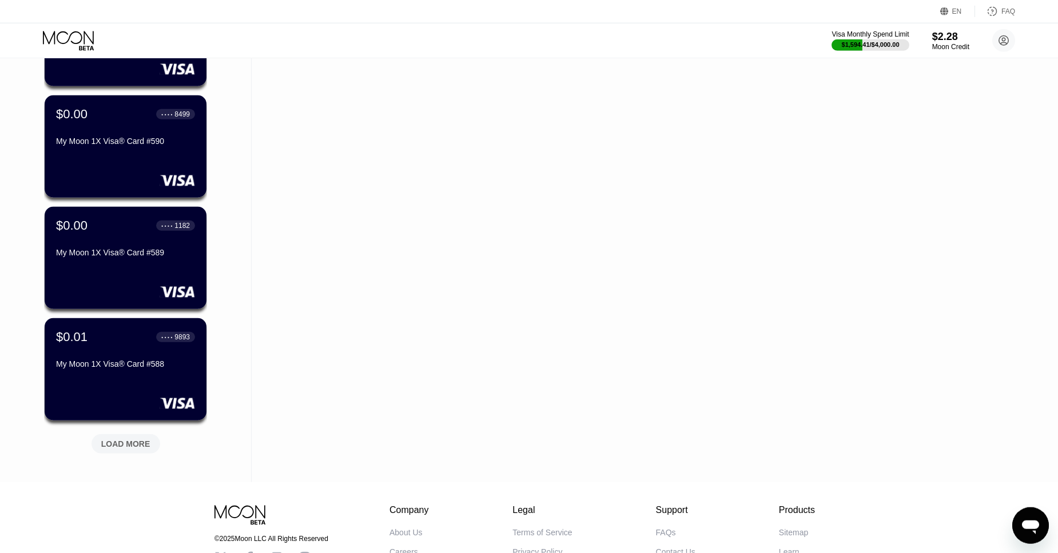
scroll to position [10353, 0]
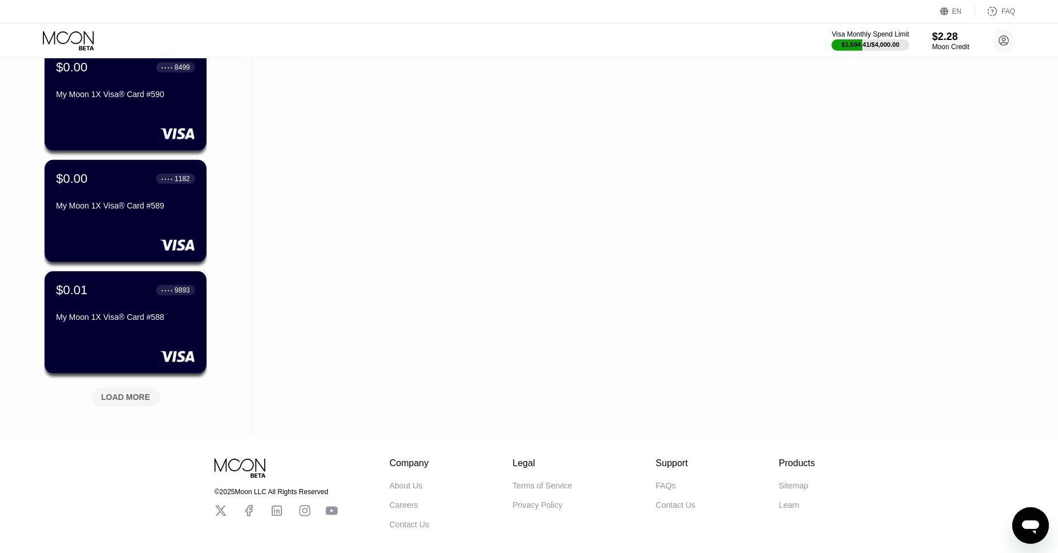
click at [138, 395] on div "LOAD MORE" at bounding box center [125, 397] width 49 height 10
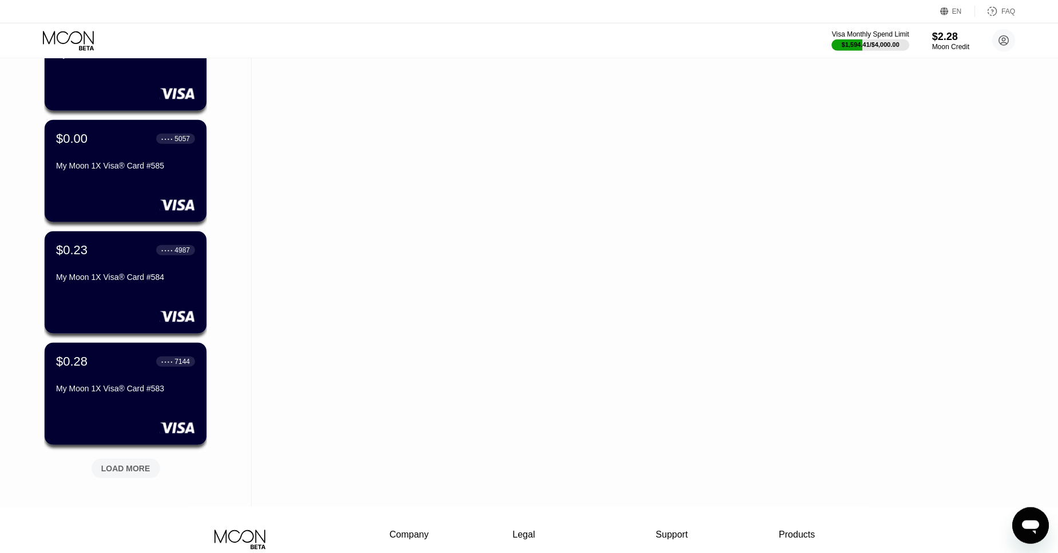
scroll to position [10858, 0]
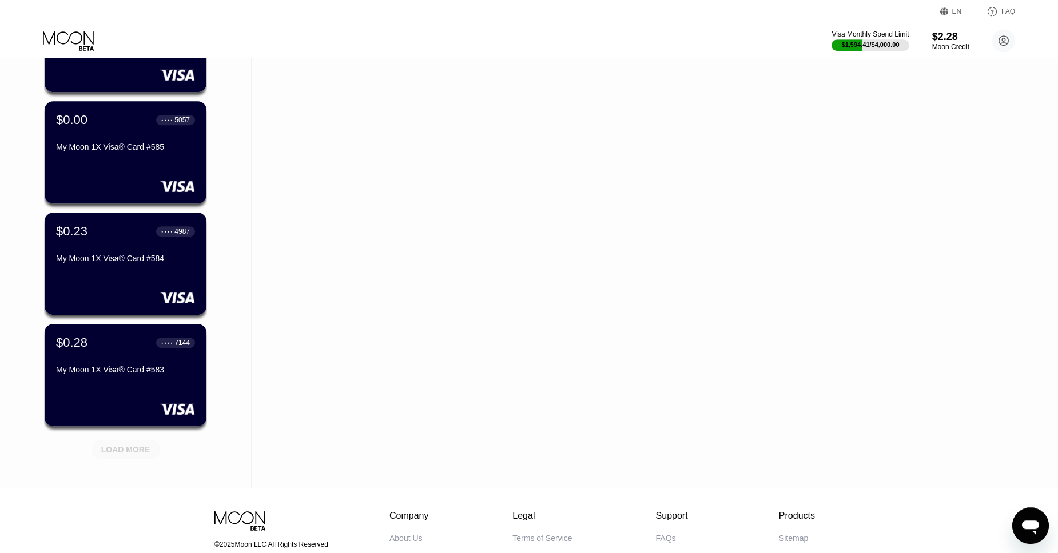
click at [144, 451] on div "LOAD MORE" at bounding box center [125, 450] width 49 height 10
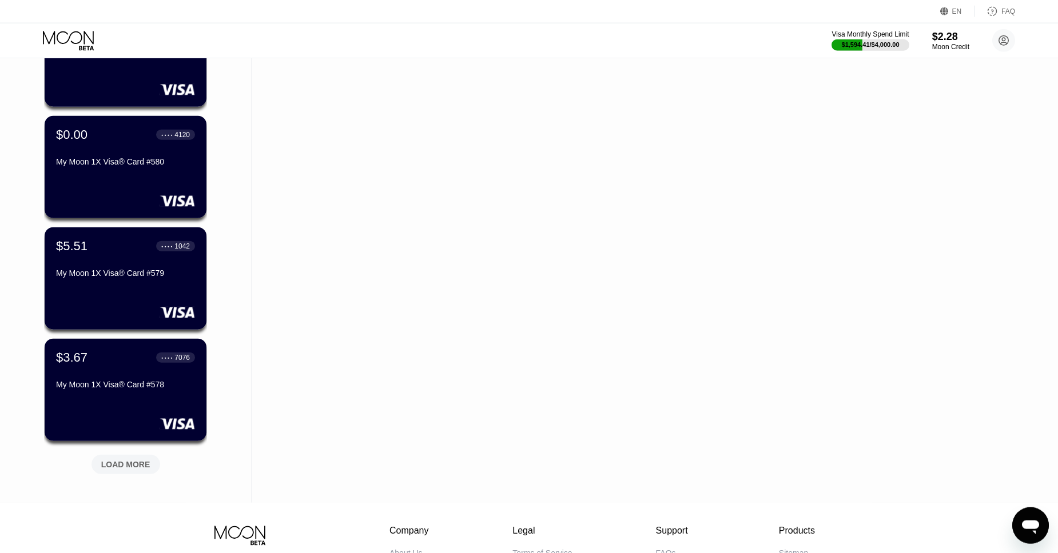
scroll to position [11403, 0]
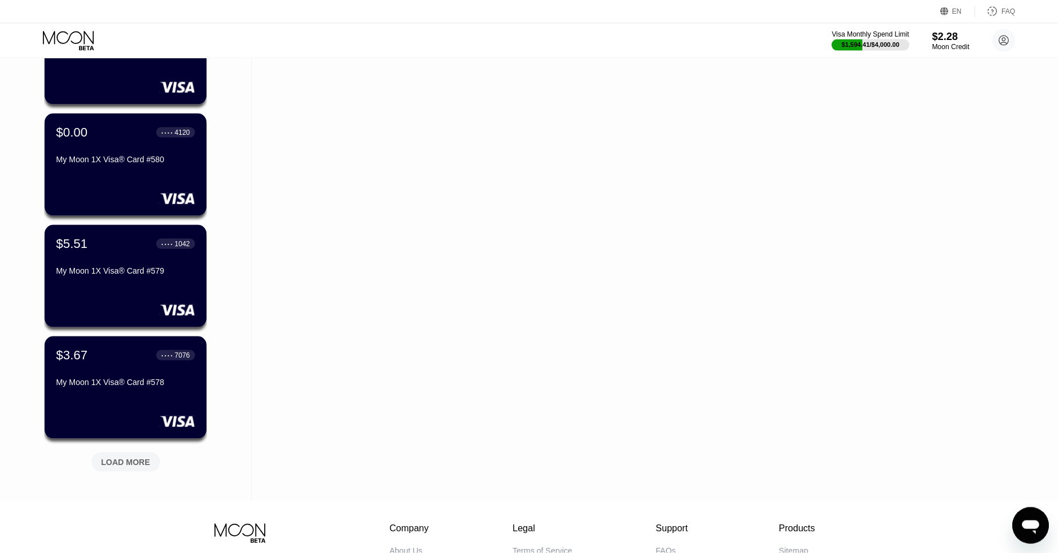
click at [110, 457] on div "LOAD MORE" at bounding box center [125, 462] width 69 height 19
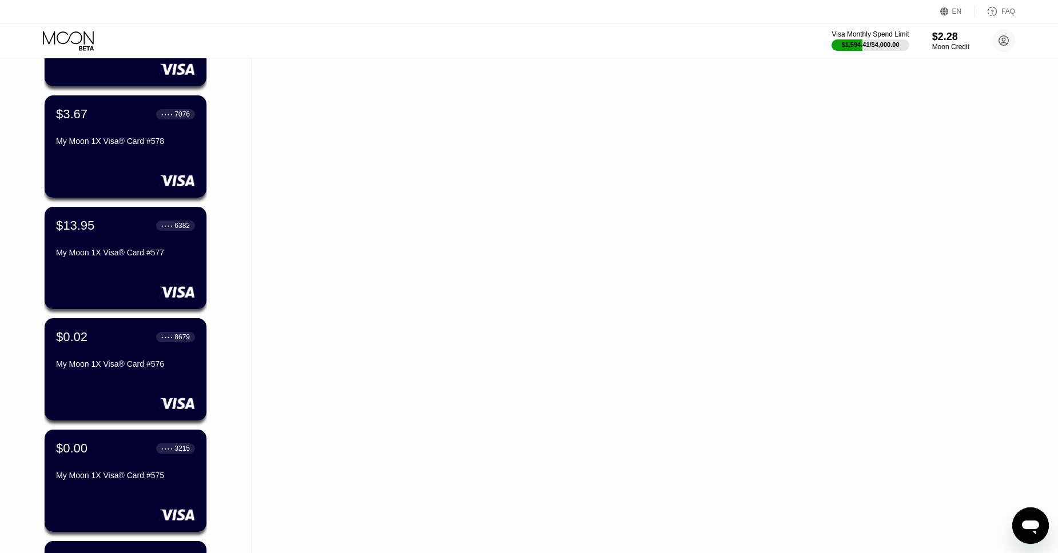
scroll to position [11666, 0]
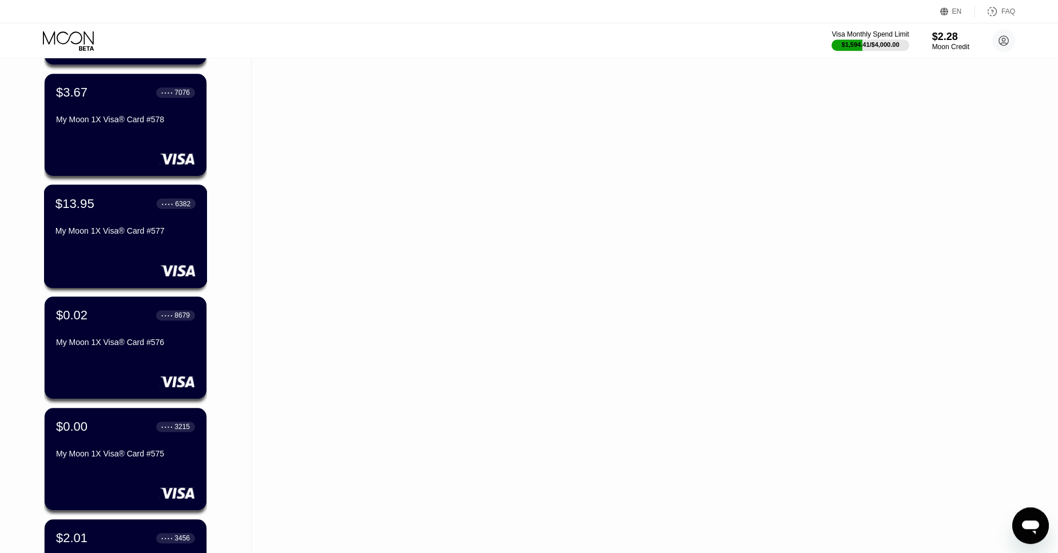
click at [109, 208] on div "$13.95 ● ● ● ● 6382" at bounding box center [125, 203] width 140 height 15
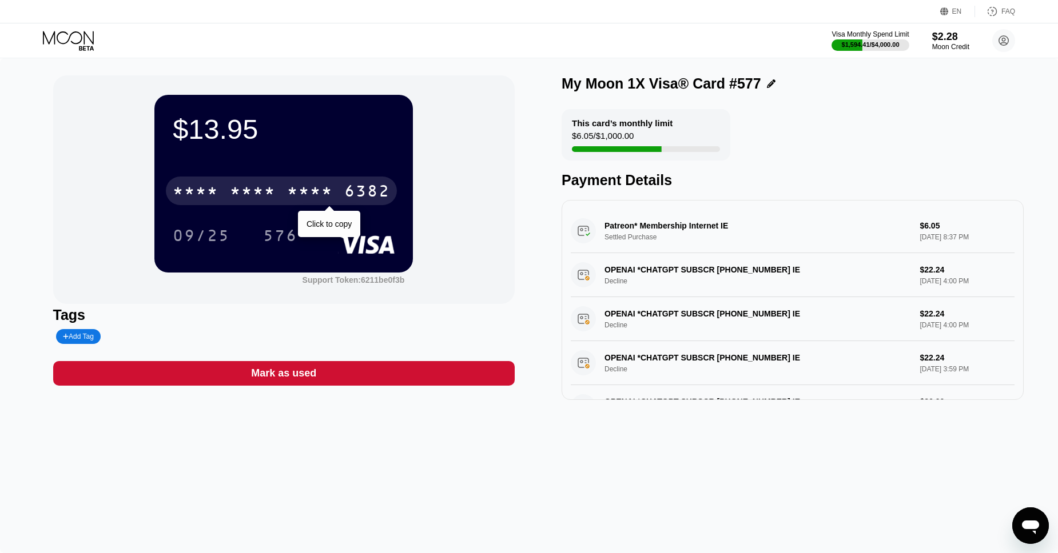
click at [319, 194] on div "* * * *" at bounding box center [310, 193] width 46 height 18
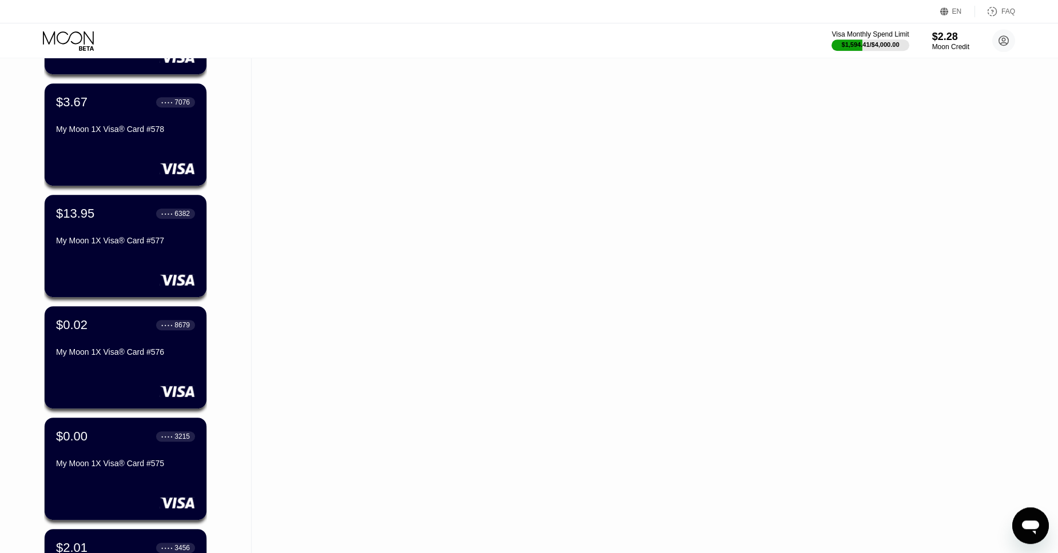
scroll to position [11642, 0]
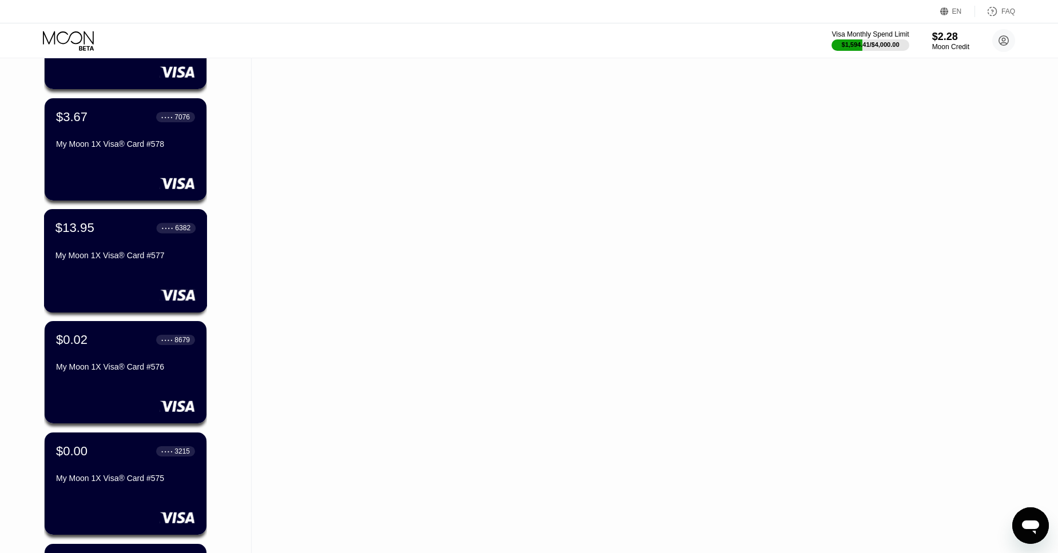
click at [115, 218] on div "$13.95 ● ● ● ● 6382 My Moon 1X Visa® Card #577" at bounding box center [126, 260] width 164 height 103
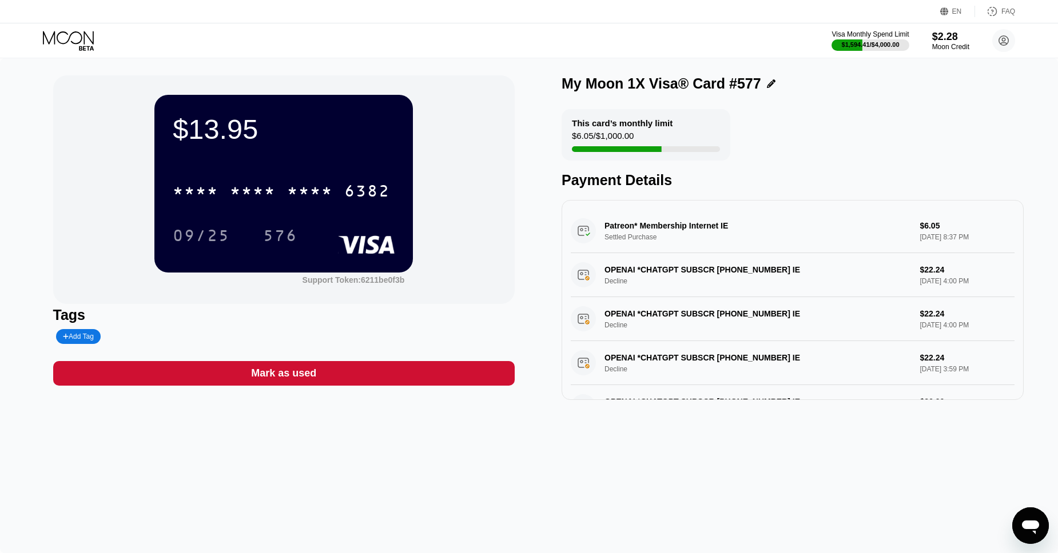
scroll to position [214, 0]
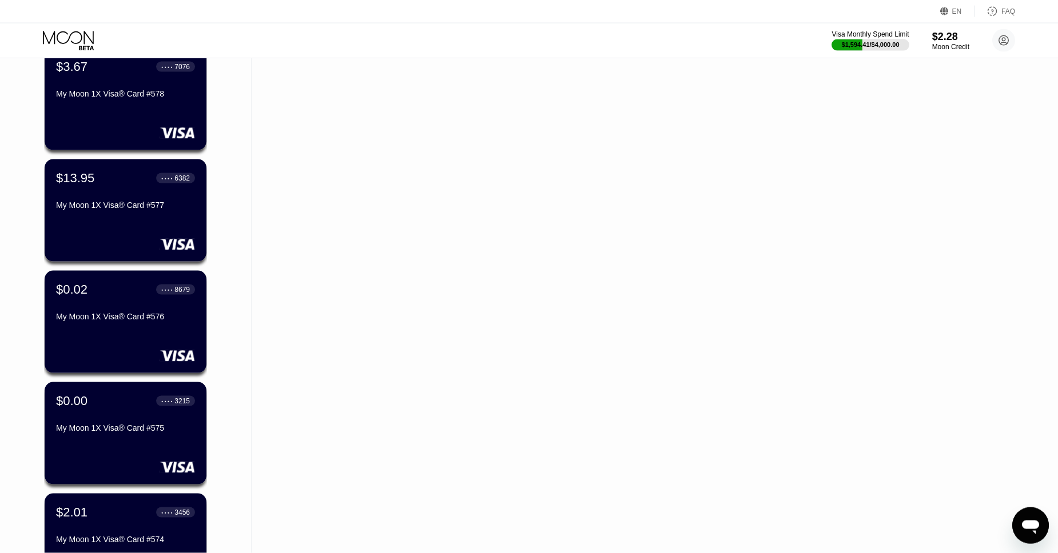
scroll to position [12078, 0]
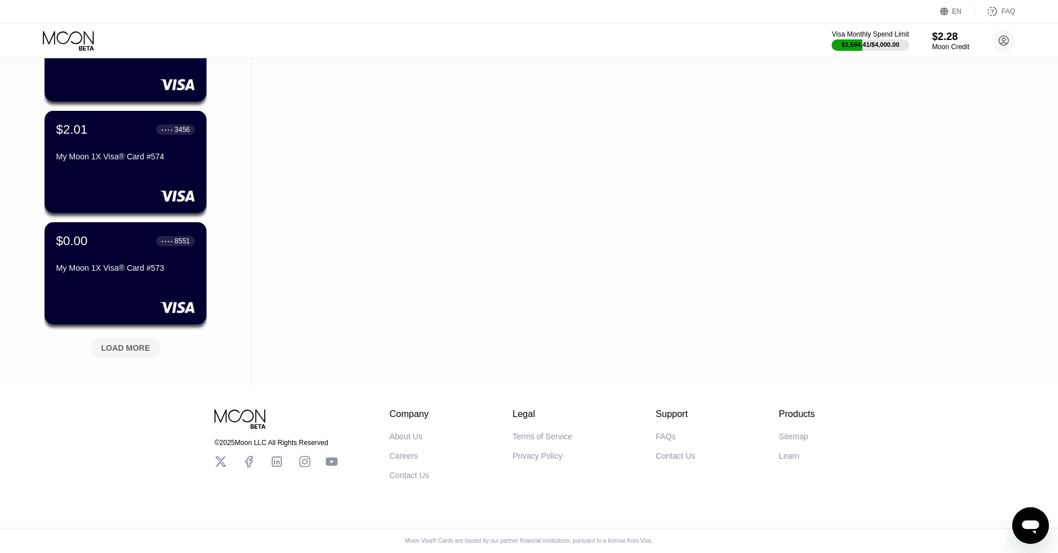
click at [134, 343] on div "LOAD MORE" at bounding box center [125, 348] width 49 height 10
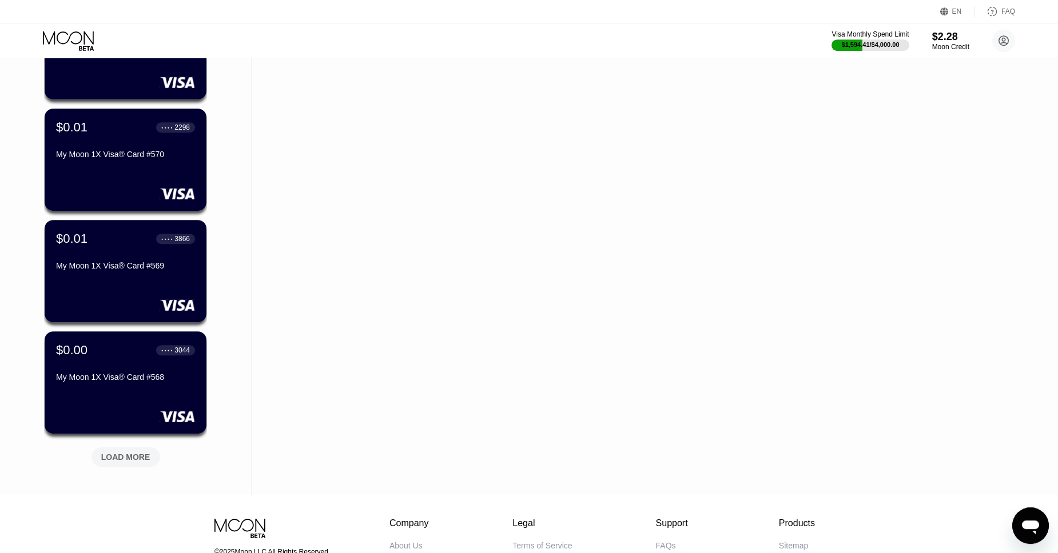
scroll to position [12555, 0]
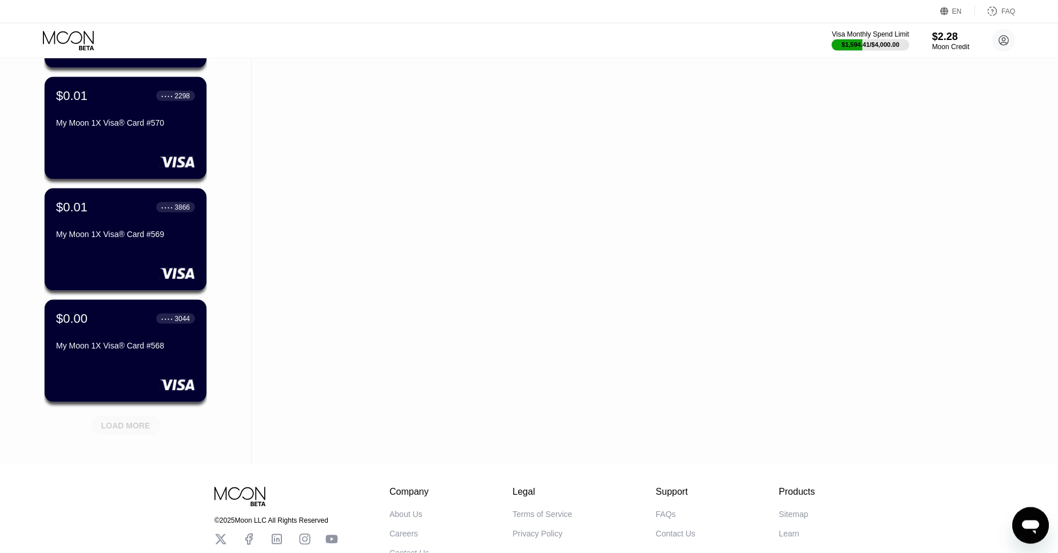
click at [124, 425] on div "LOAD MORE" at bounding box center [125, 426] width 49 height 10
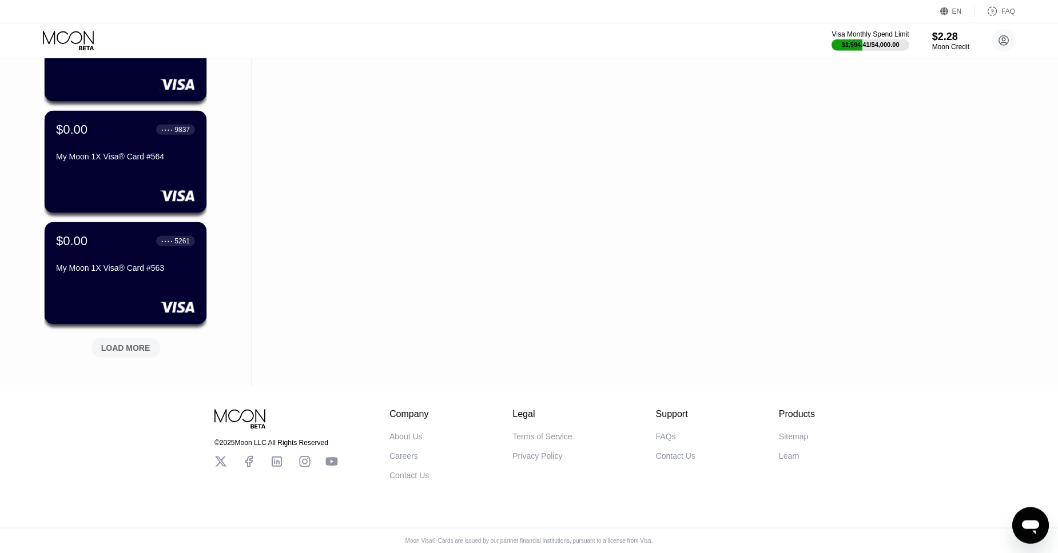
scroll to position [13193, 0]
click at [134, 346] on div "LOAD MORE" at bounding box center [125, 348] width 49 height 10
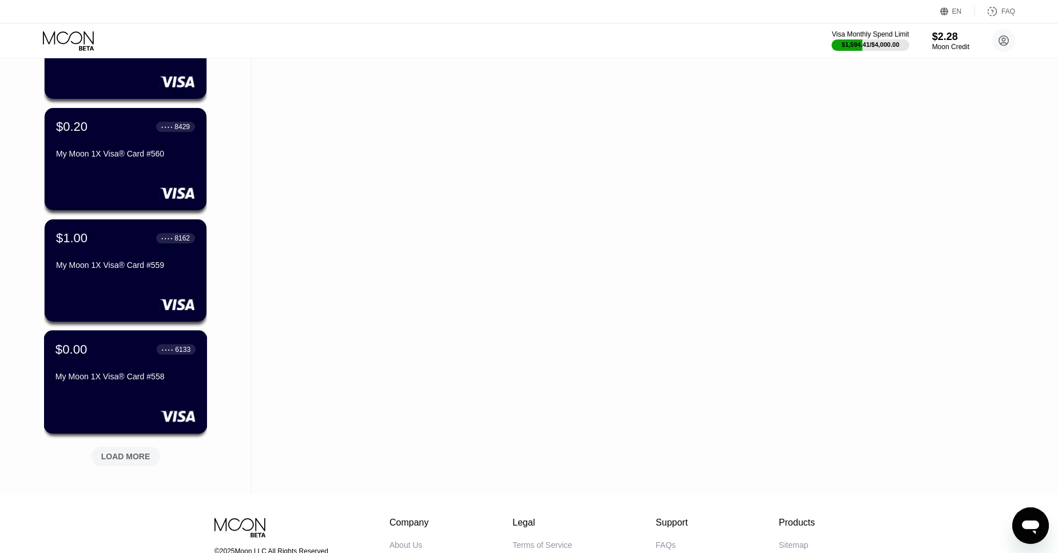
scroll to position [13646, 0]
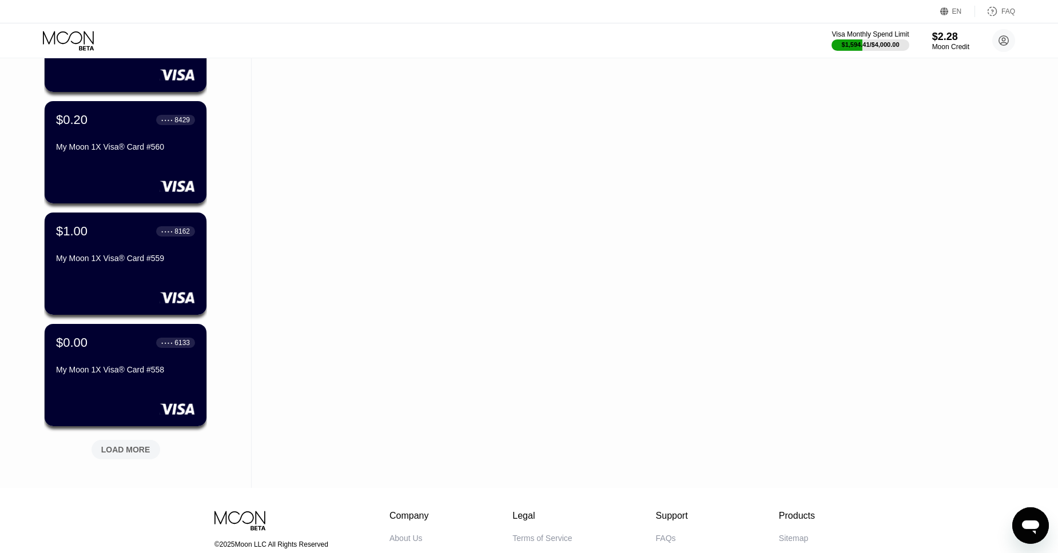
click at [125, 447] on div "LOAD MORE" at bounding box center [125, 450] width 49 height 10
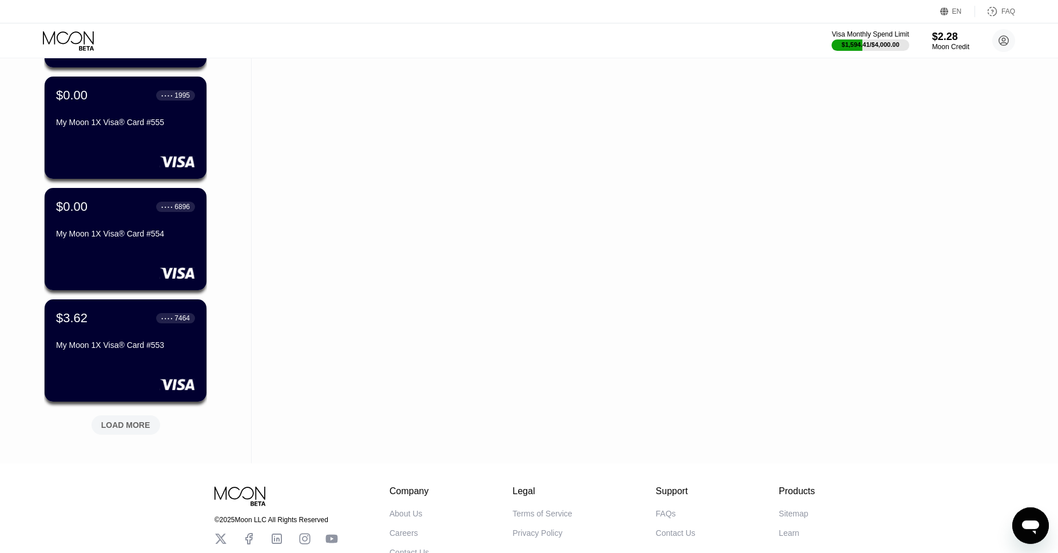
scroll to position [14233, 0]
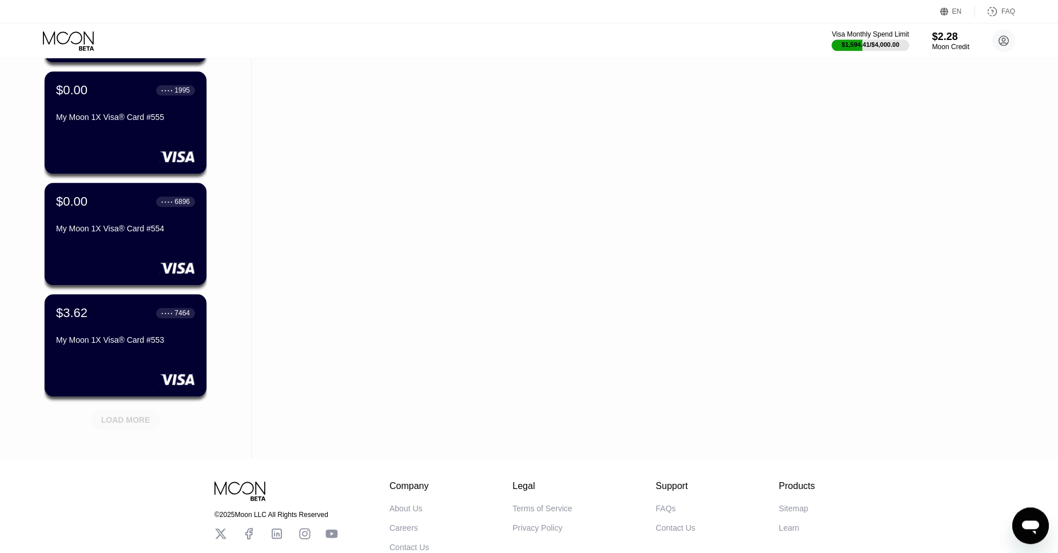
click at [125, 420] on div "LOAD MORE" at bounding box center [125, 420] width 49 height 10
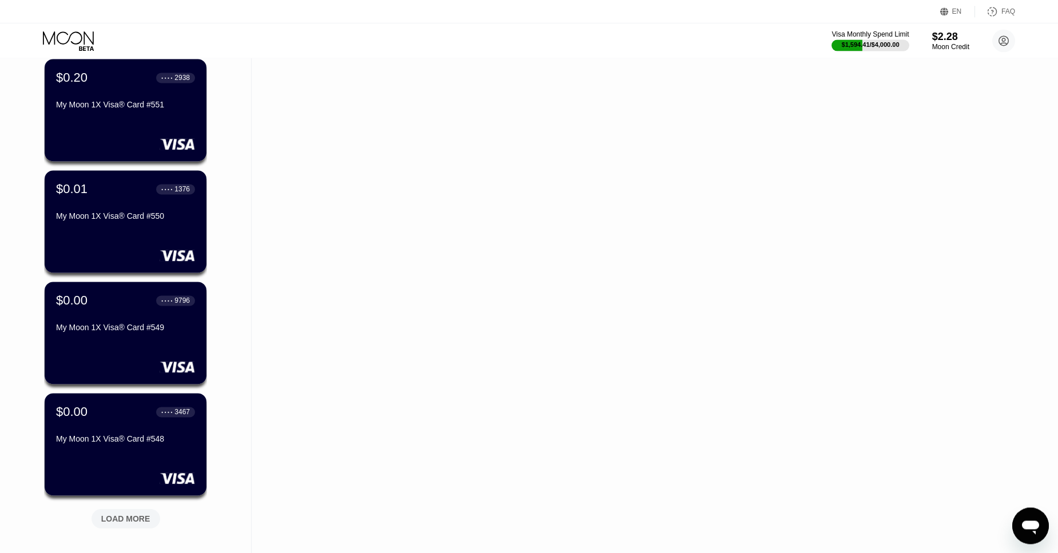
scroll to position [14713, 0]
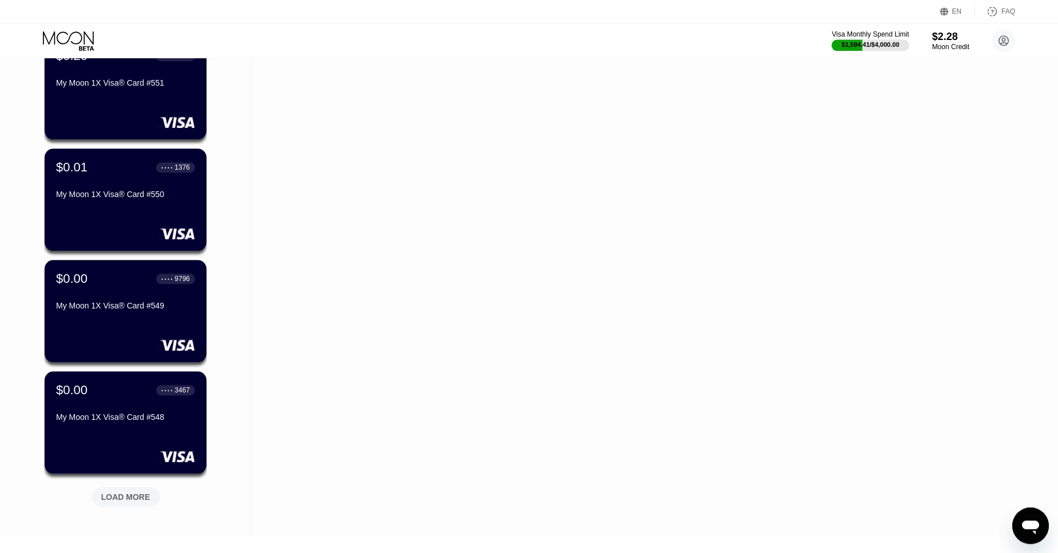
click at [114, 492] on div "LOAD MORE" at bounding box center [125, 497] width 69 height 19
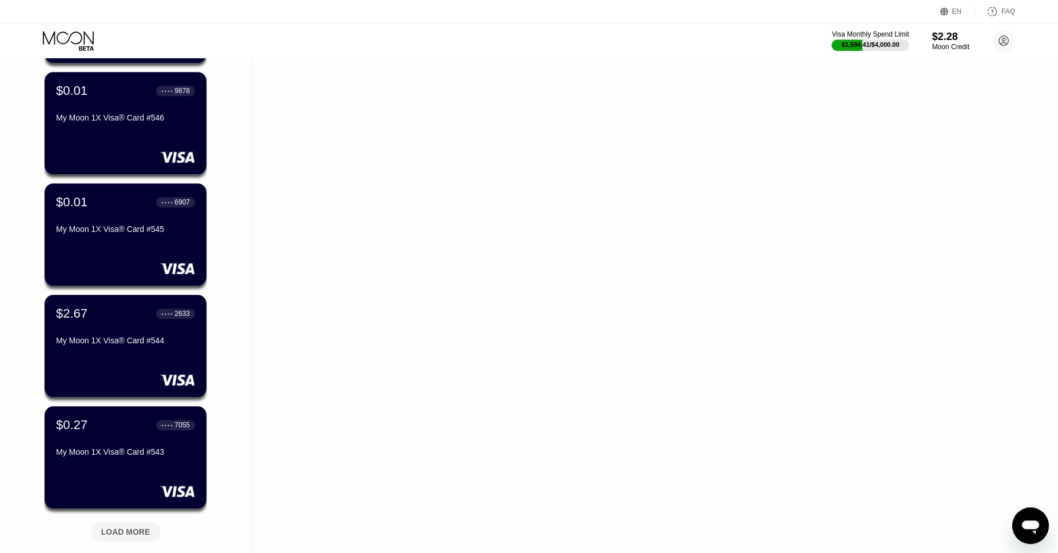
scroll to position [15240, 0]
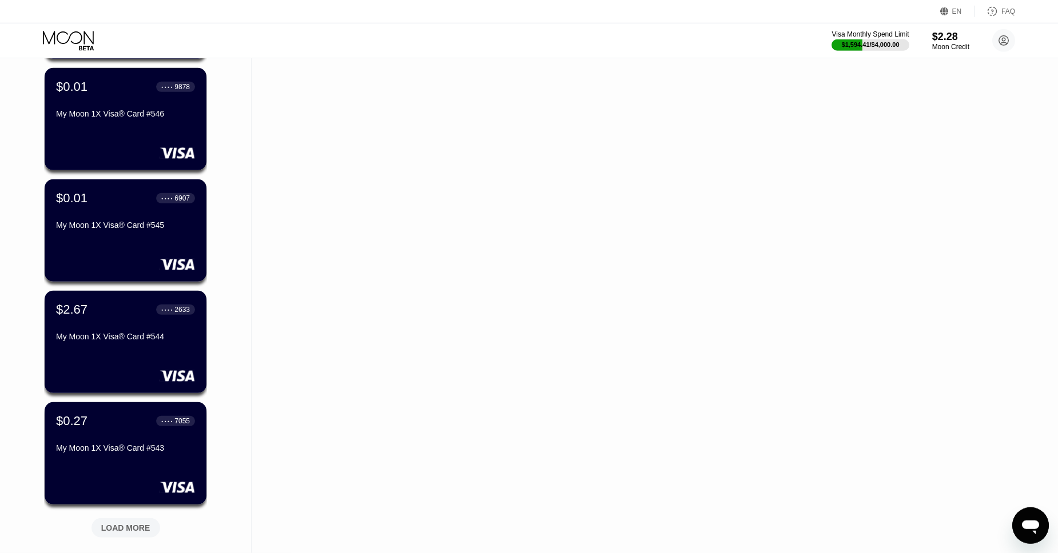
click at [118, 529] on div "LOAD MORE" at bounding box center [125, 528] width 49 height 10
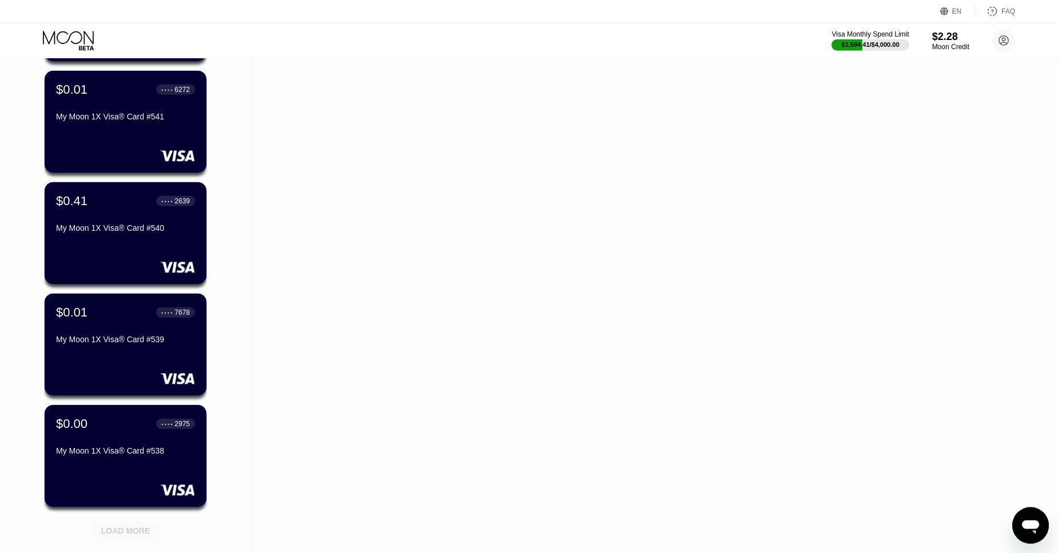
click at [129, 526] on div "LOAD MORE" at bounding box center [125, 530] width 69 height 19
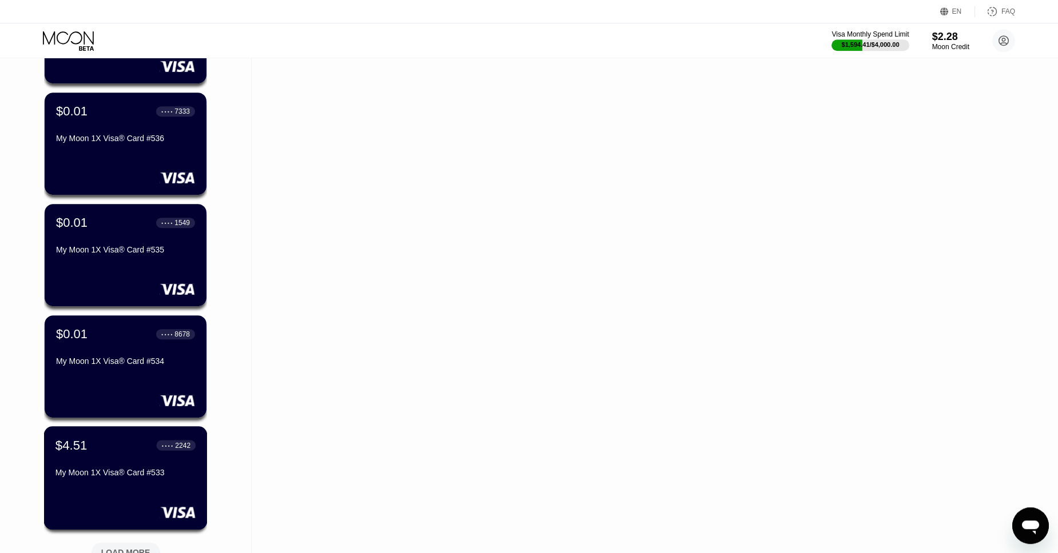
scroll to position [16403, 0]
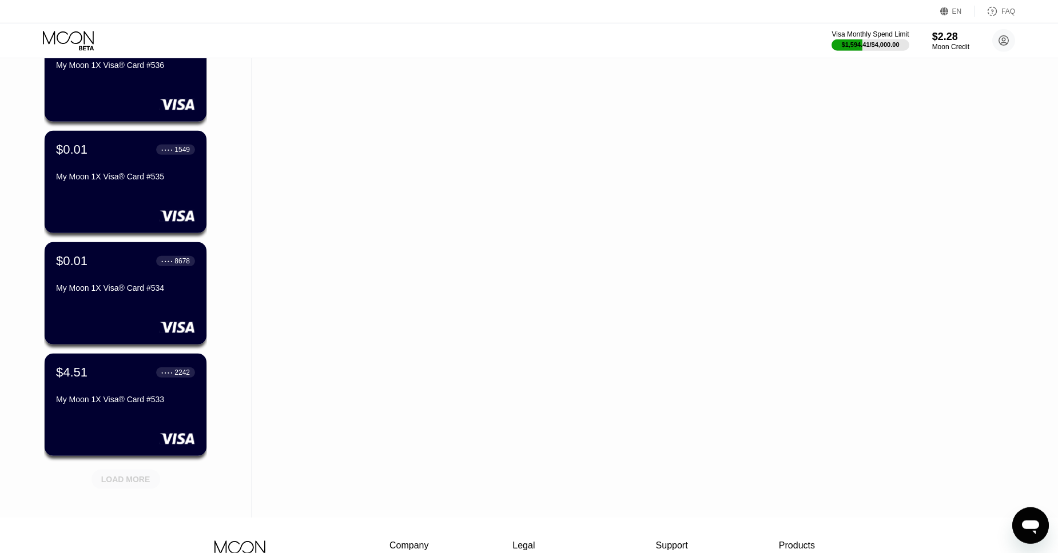
click at [128, 475] on div "LOAD MORE" at bounding box center [125, 479] width 69 height 19
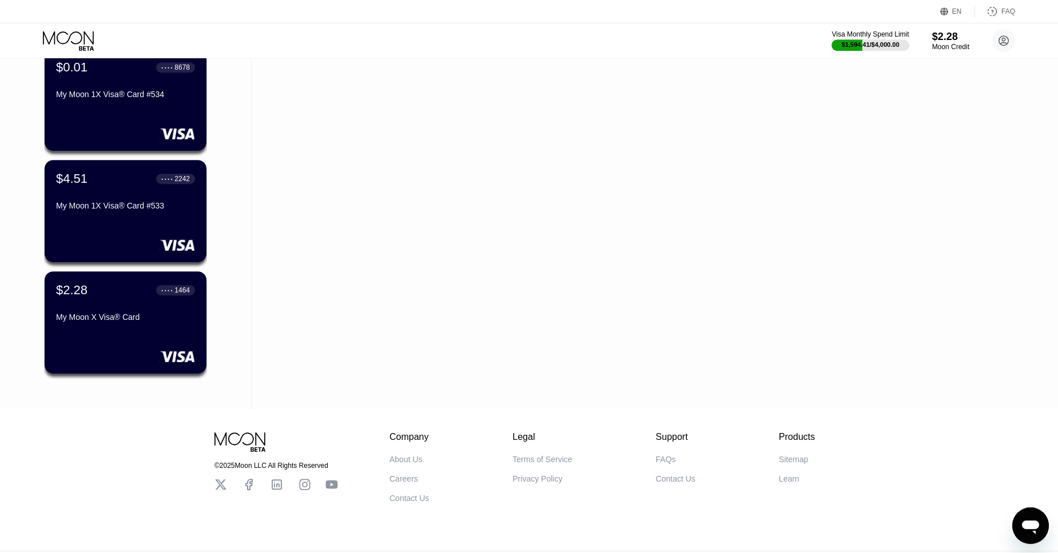
scroll to position [16624, 0]
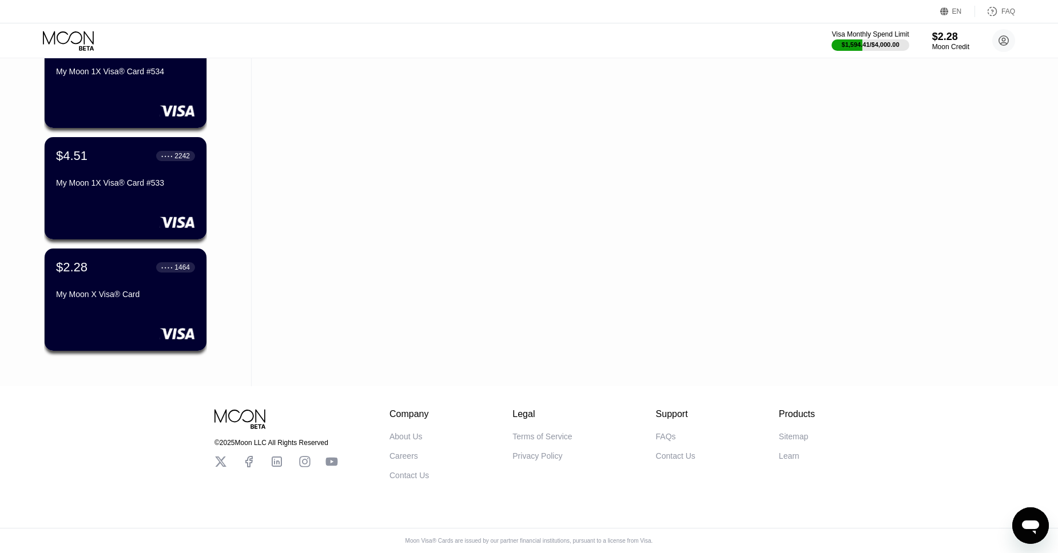
click at [216, 468] on div "© 2025 Moon LLC All Rights Reserved" at bounding box center [276, 444] width 124 height 71
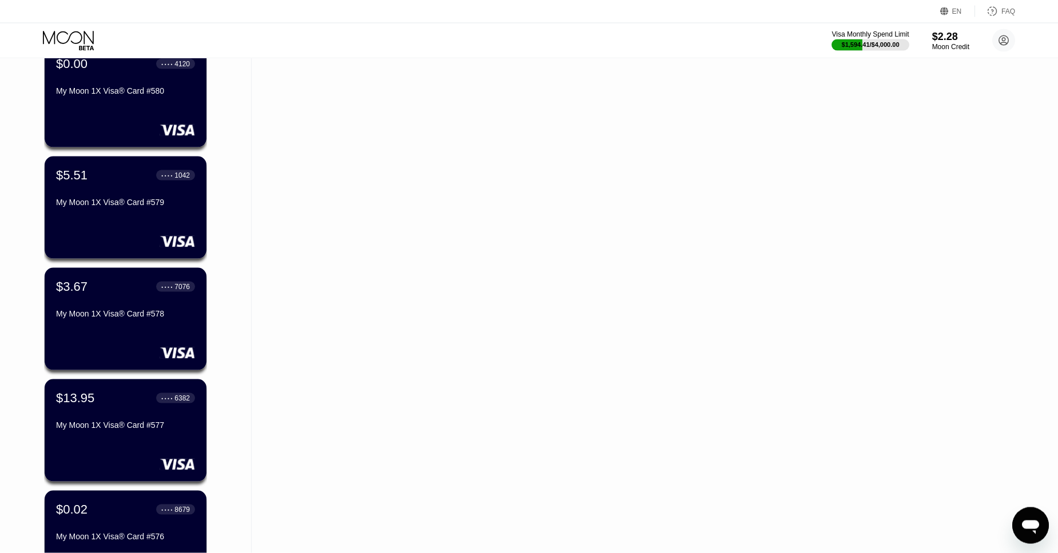
scroll to position [11489, 0]
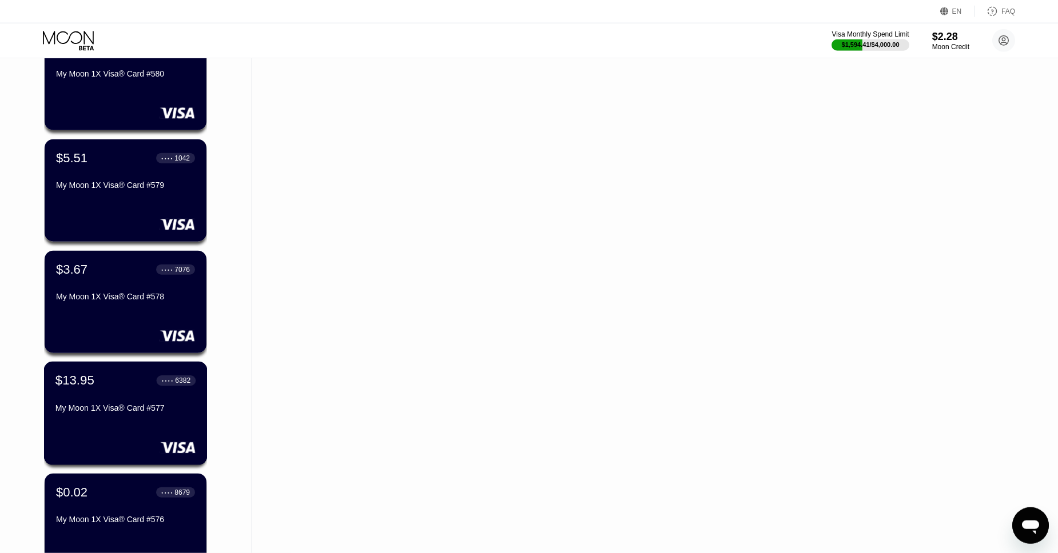
click at [109, 378] on div "$13.95 ● ● ● ● 6382" at bounding box center [125, 380] width 140 height 15
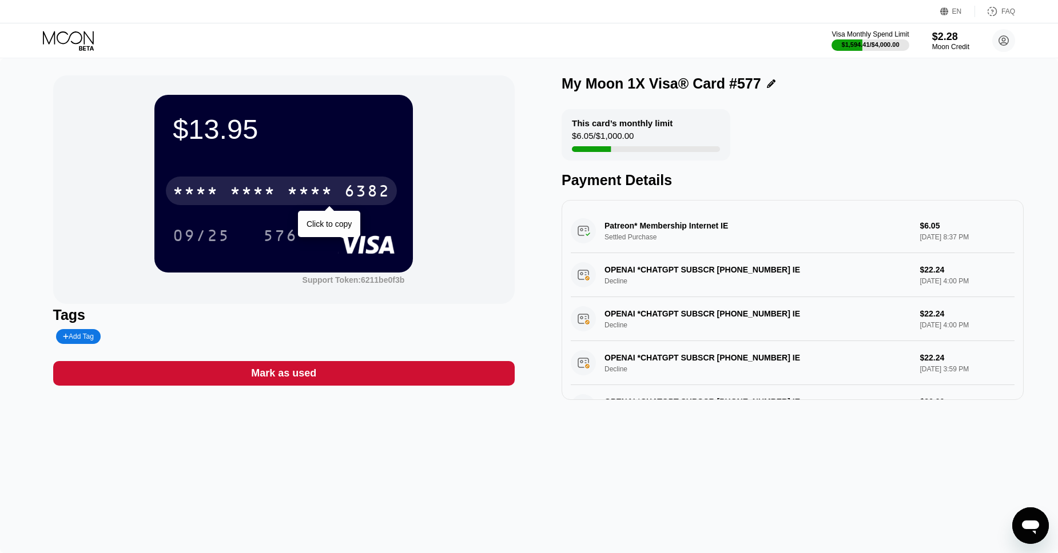
click at [293, 193] on div "* * * *" at bounding box center [310, 193] width 46 height 18
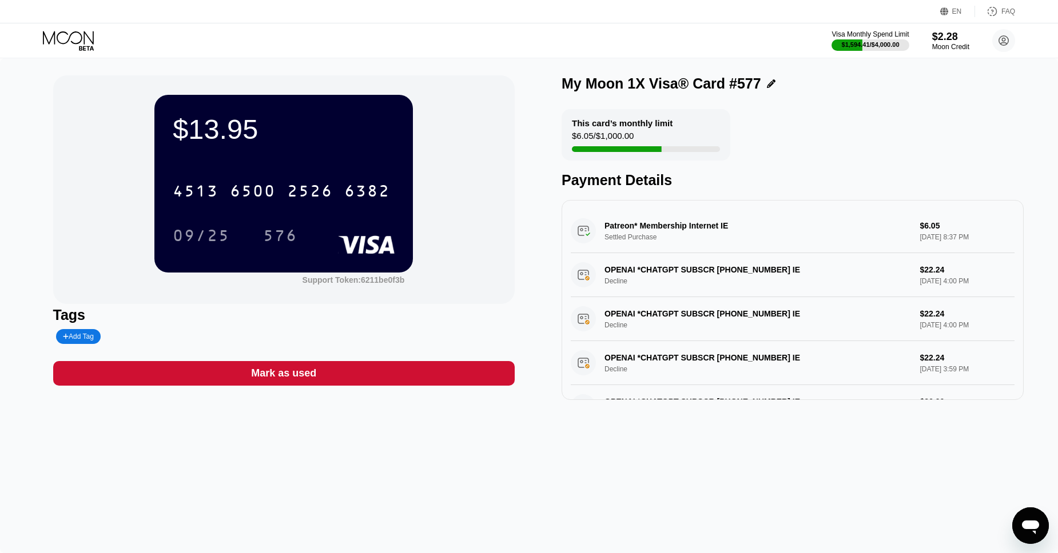
click at [69, 43] on icon at bounding box center [69, 41] width 53 height 20
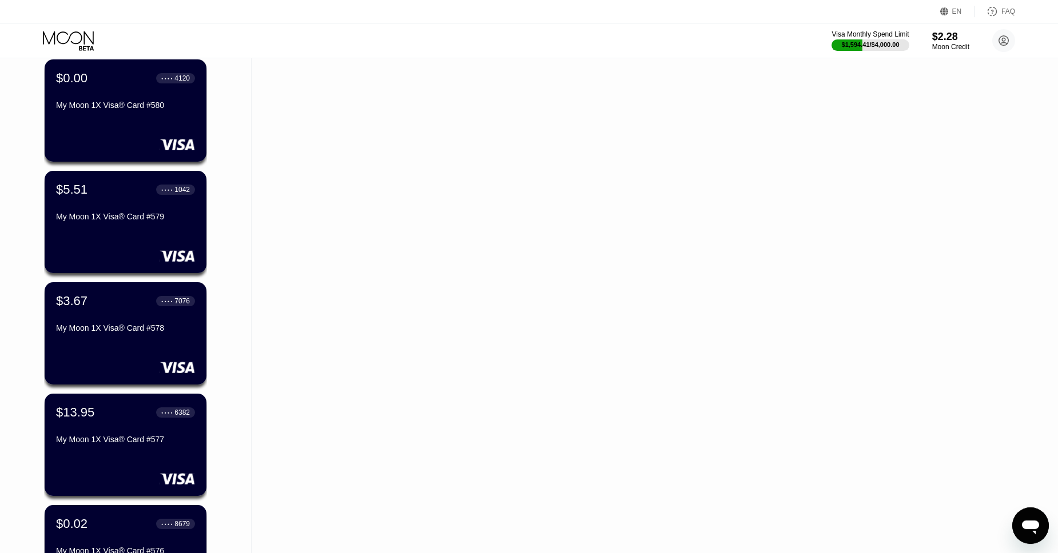
scroll to position [11447, 0]
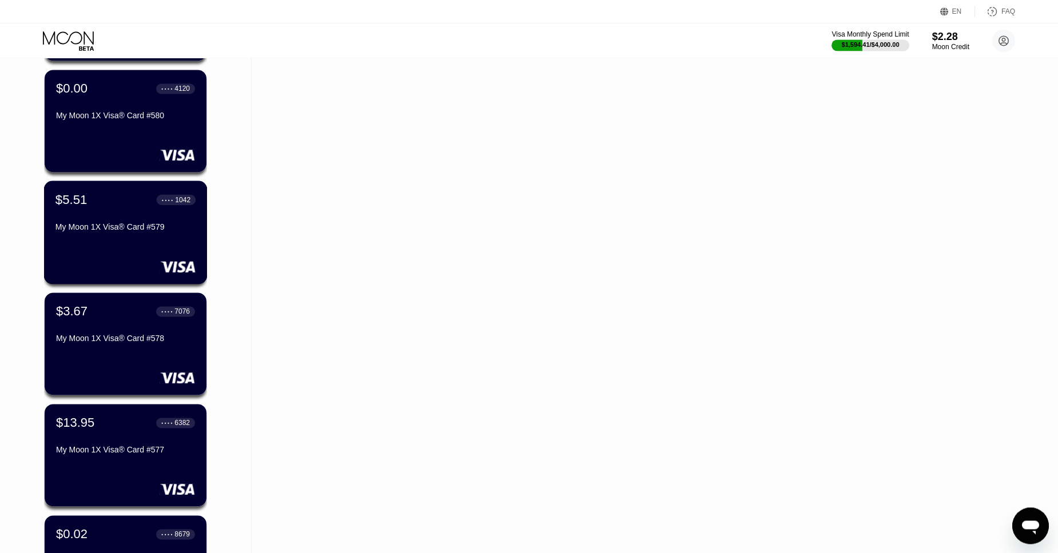
click at [101, 212] on div "$5.51 ● ● ● ● 1042 My Moon 1X Visa® Card #579" at bounding box center [125, 214] width 140 height 44
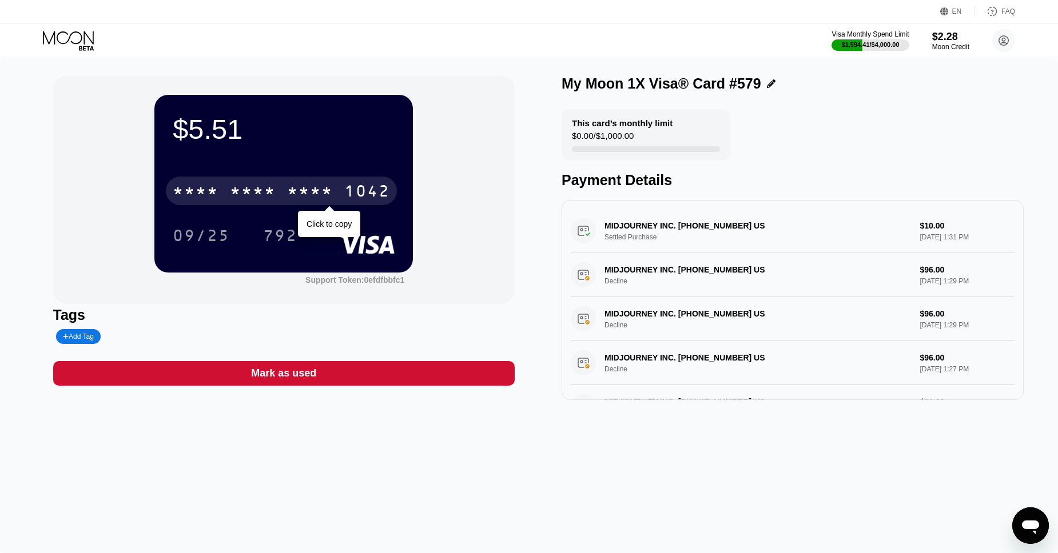
click at [313, 190] on div "* * * *" at bounding box center [310, 193] width 46 height 18
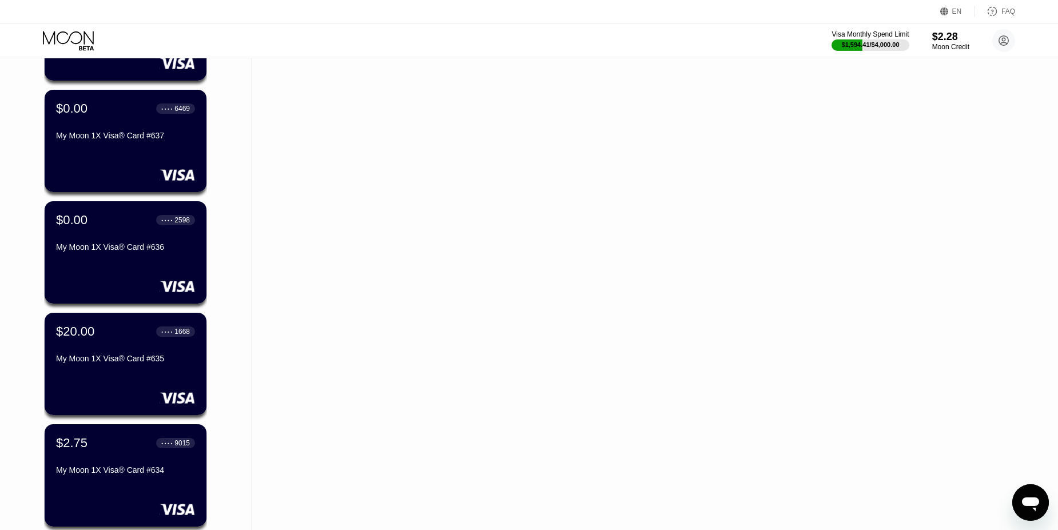
scroll to position [5067, 0]
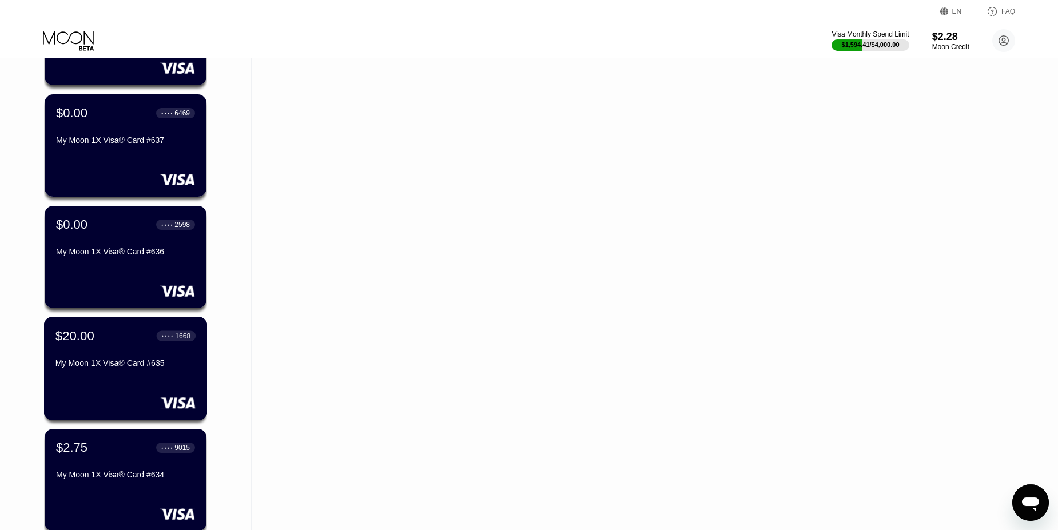
click at [77, 355] on div "$20.00 ● ● ● ● 1668 My Moon 1X Visa® Card #635" at bounding box center [125, 350] width 140 height 44
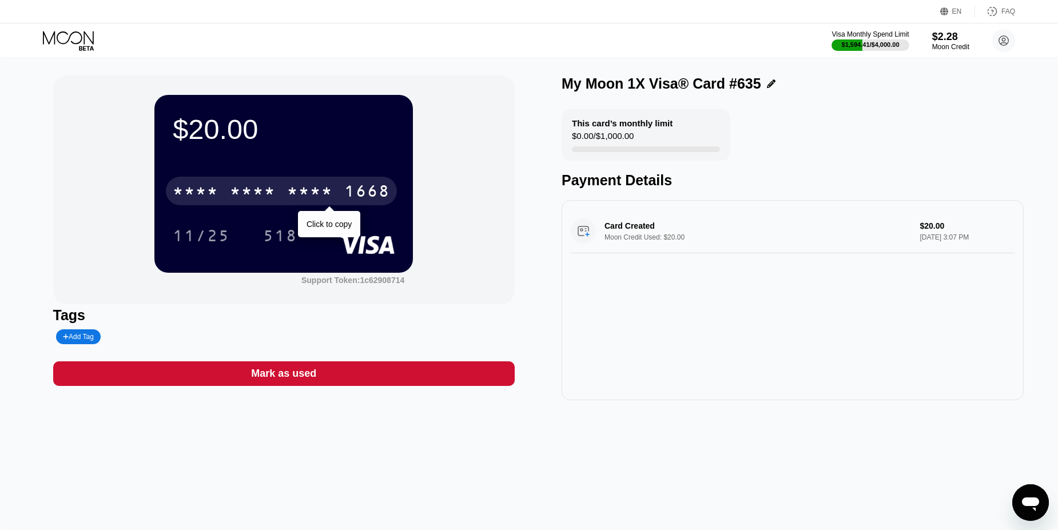
click at [224, 200] on div "* * * * * * * * * * * * 1668" at bounding box center [281, 191] width 231 height 29
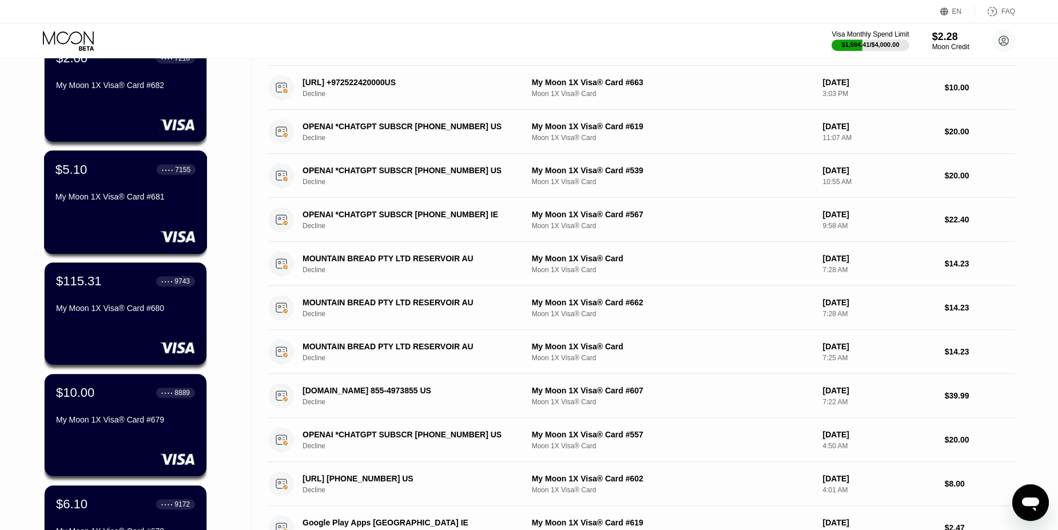
scroll to position [106, 0]
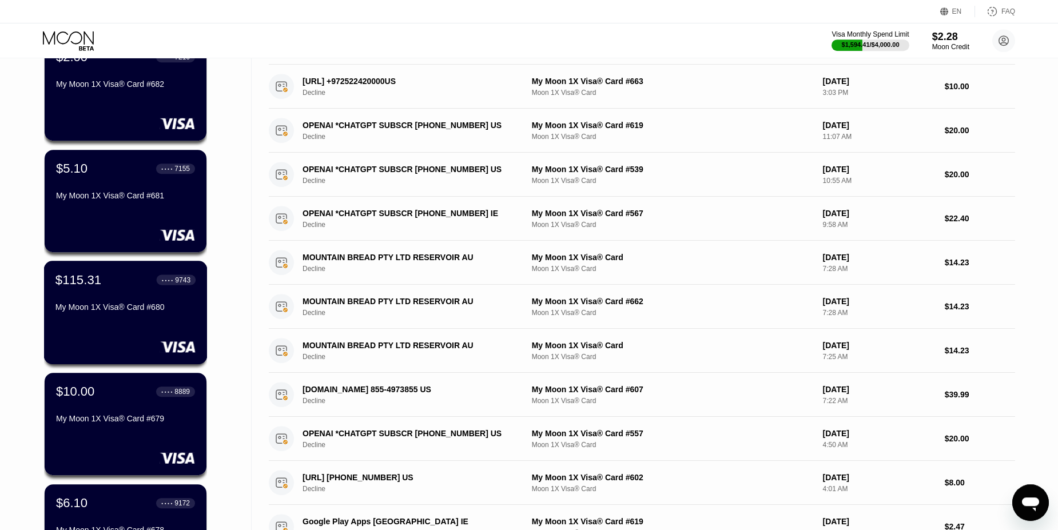
click at [107, 280] on div "$115.31 ● ● ● ● 9743" at bounding box center [125, 279] width 140 height 15
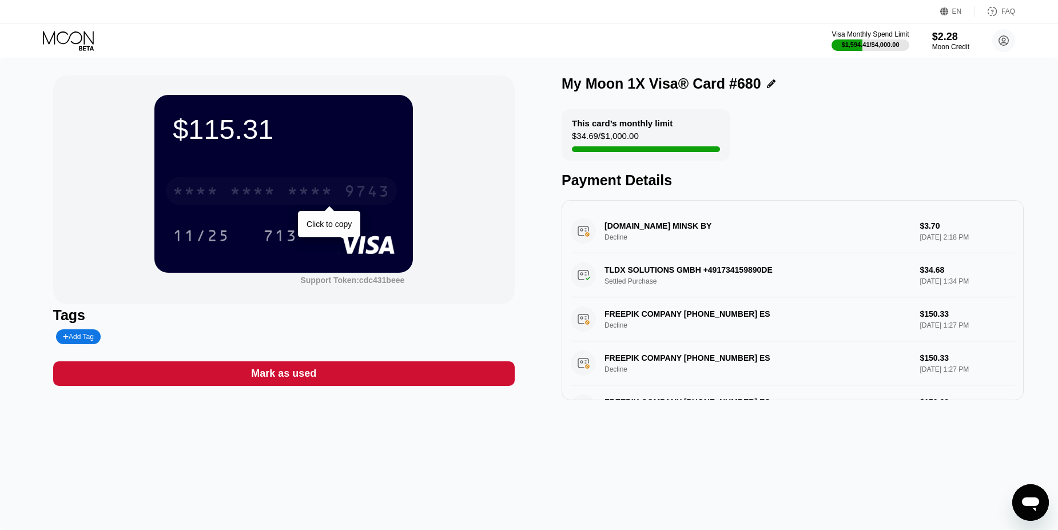
click at [371, 190] on div "9743" at bounding box center [367, 193] width 46 height 18
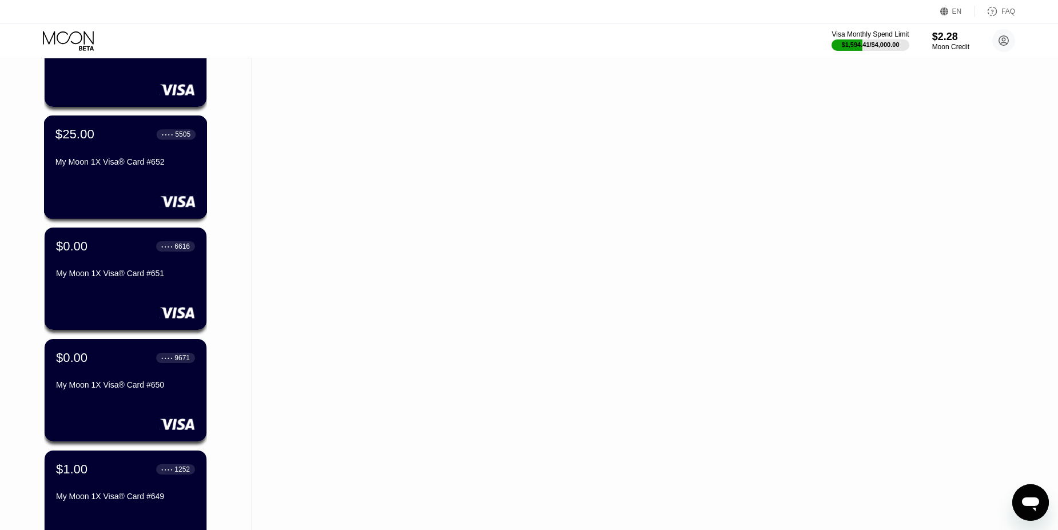
scroll to position [3376, 0]
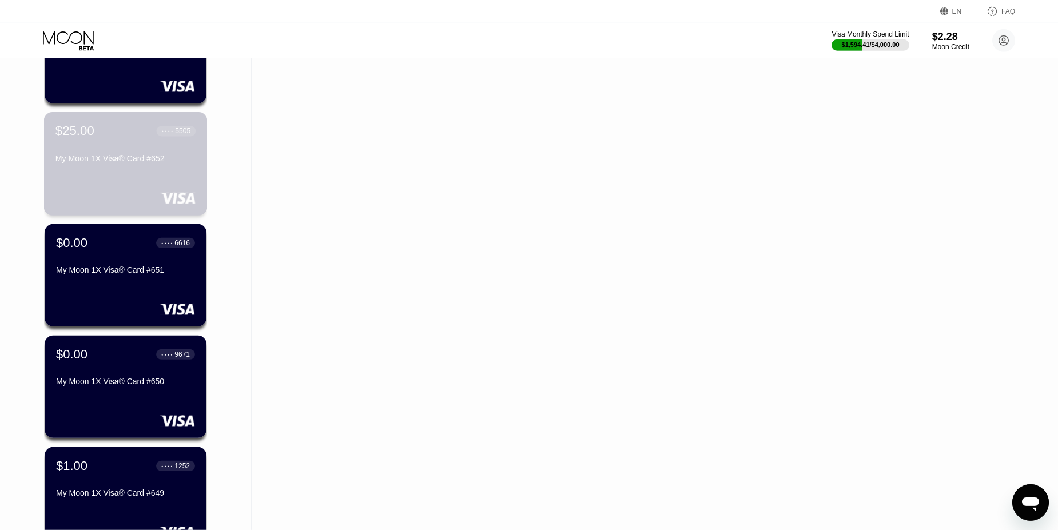
click at [126, 142] on div "$25.00 ● ● ● ● 5505 My Moon 1X Visa® Card #652" at bounding box center [125, 146] width 140 height 44
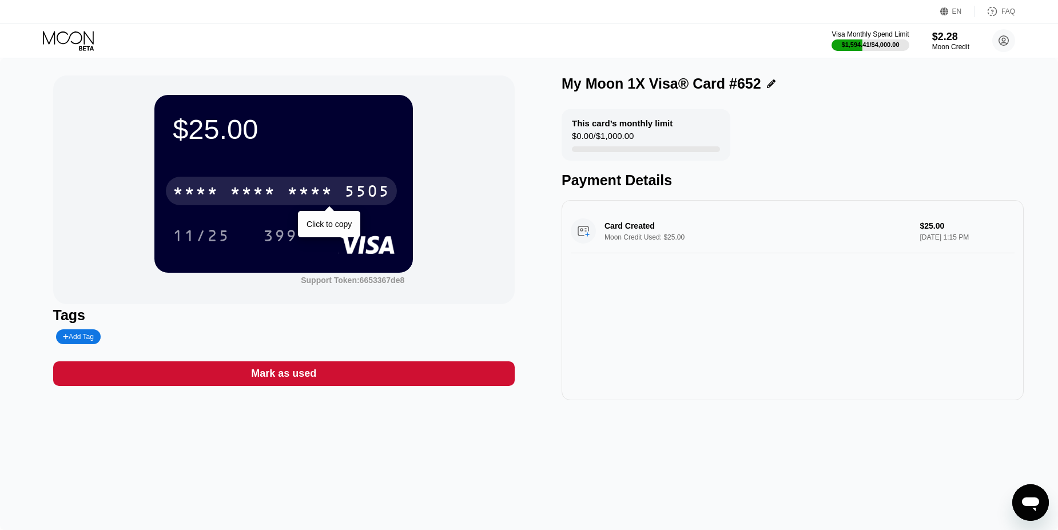
click at [248, 197] on div "* * * *" at bounding box center [253, 193] width 46 height 18
